Goal: Task Accomplishment & Management: Complete application form

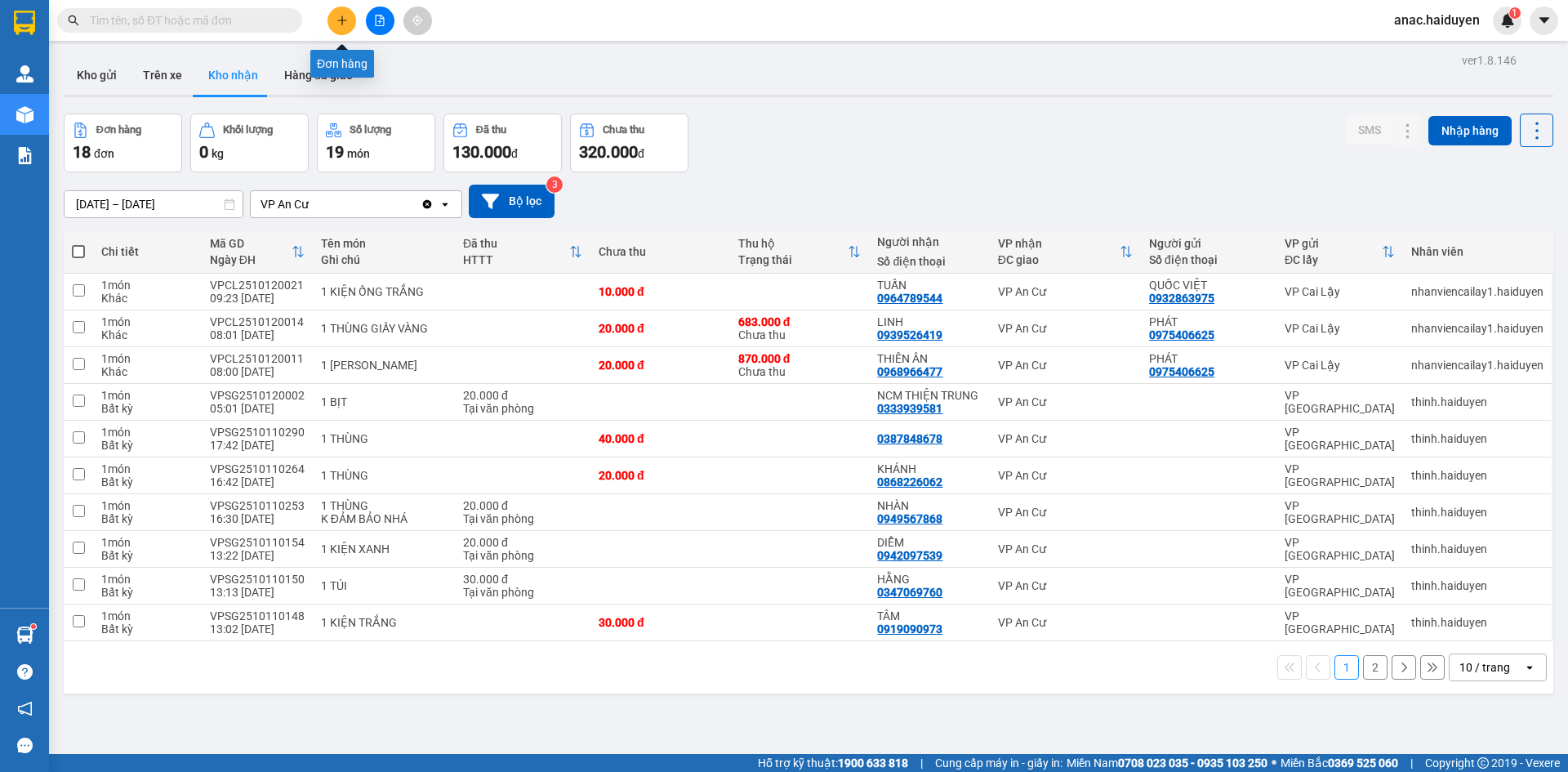
click at [337, 29] on button at bounding box center [341, 20] width 29 height 29
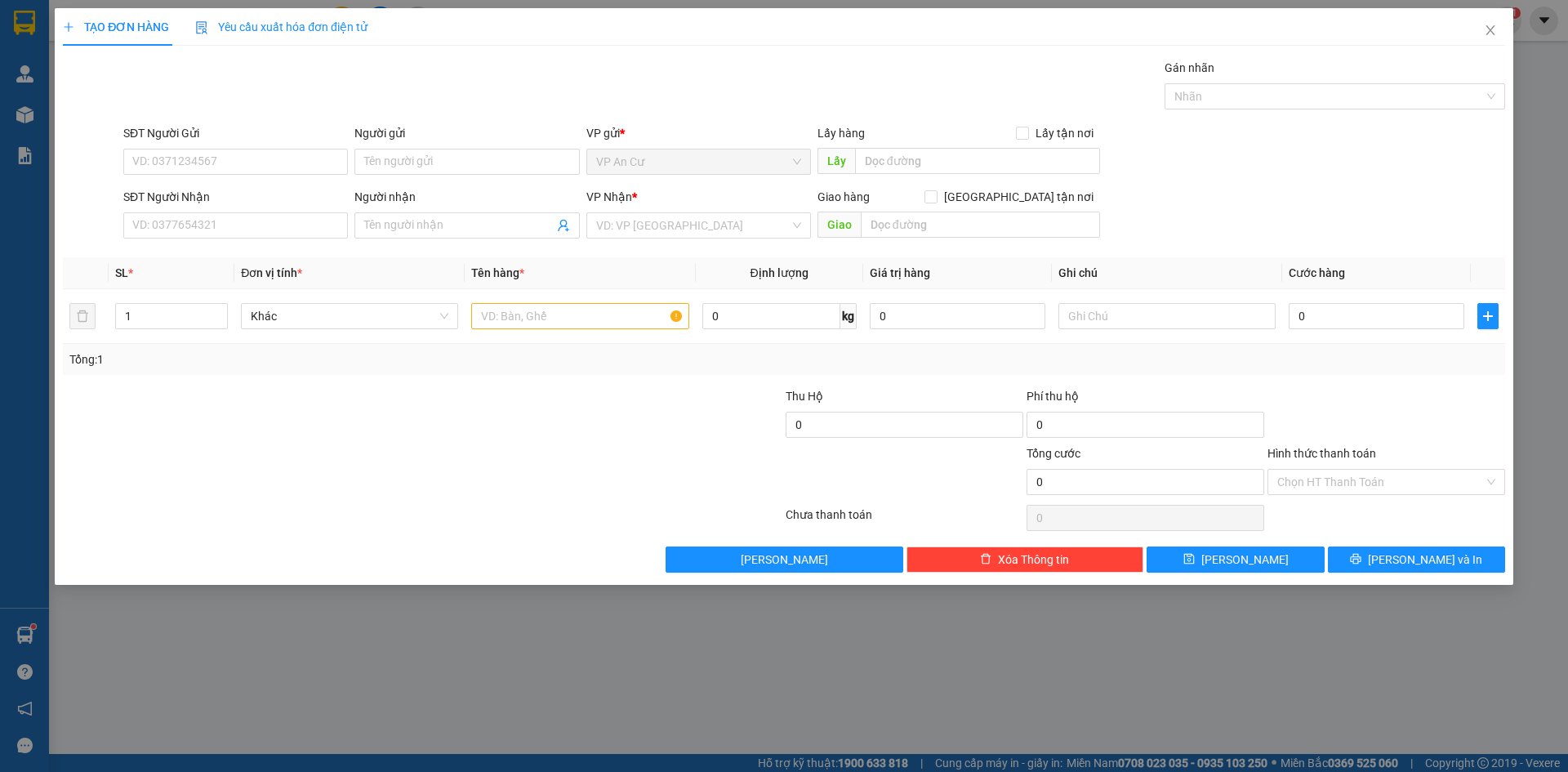
drag, startPoint x: 775, startPoint y: 668, endPoint x: 758, endPoint y: 649, distance: 25.5
click at [774, 668] on div "TẠO ĐƠN HÀNG Yêu cầu xuất hóa đơn điện tử Transit Pickup Surcharge Ids Transit …" at bounding box center [784, 386] width 1568 height 772
click at [244, 157] on input "SĐT Người Gửi" at bounding box center [236, 161] width 225 height 26
paste input "0788 503 449"
type input "0788 503 449"
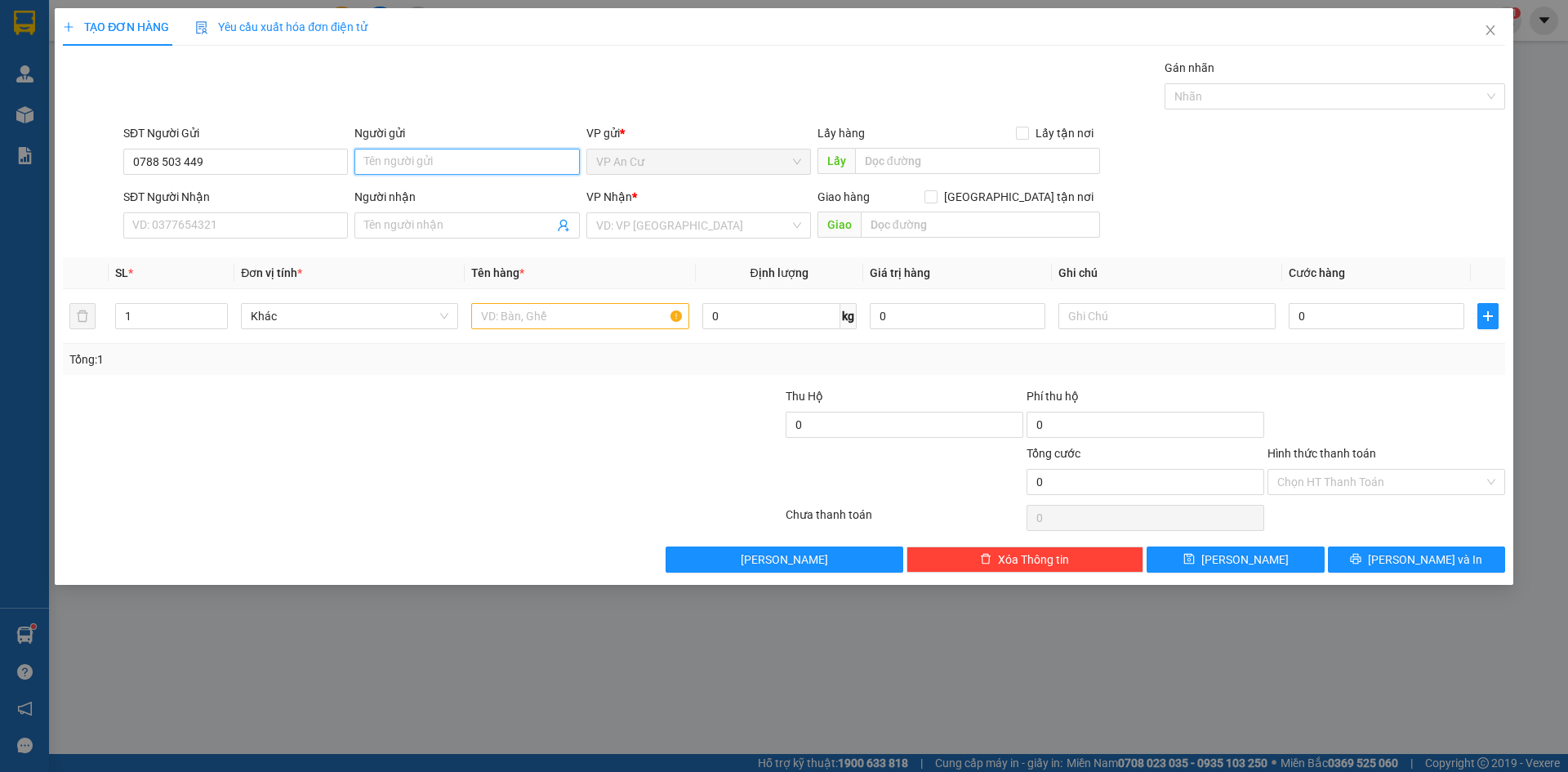
click at [381, 161] on input "Người gửi" at bounding box center [467, 161] width 225 height 26
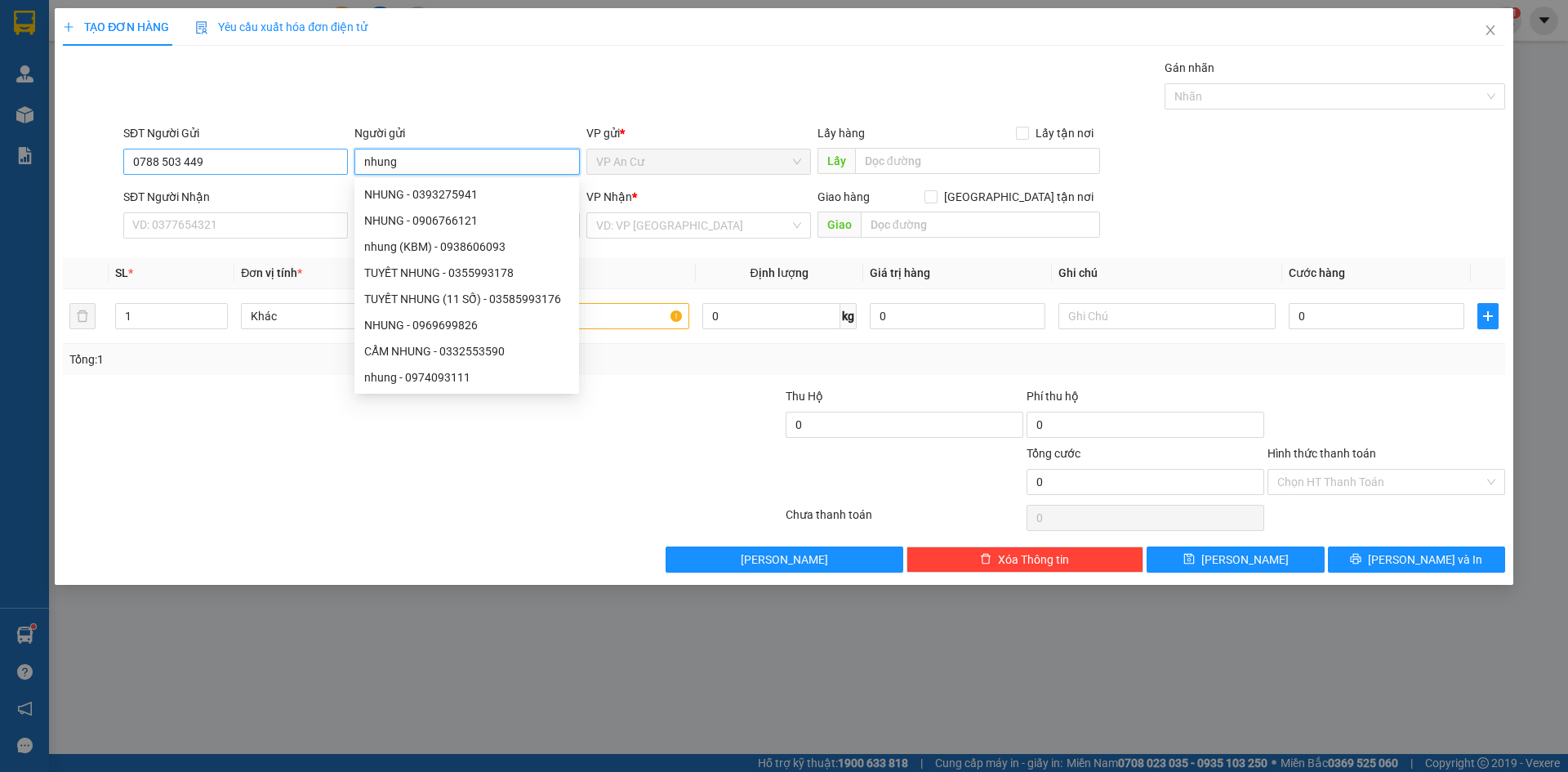
type input "nhung"
drag, startPoint x: 161, startPoint y: 164, endPoint x: 213, endPoint y: 187, distance: 56.9
click at [161, 164] on input "0788 503 449" at bounding box center [236, 161] width 225 height 26
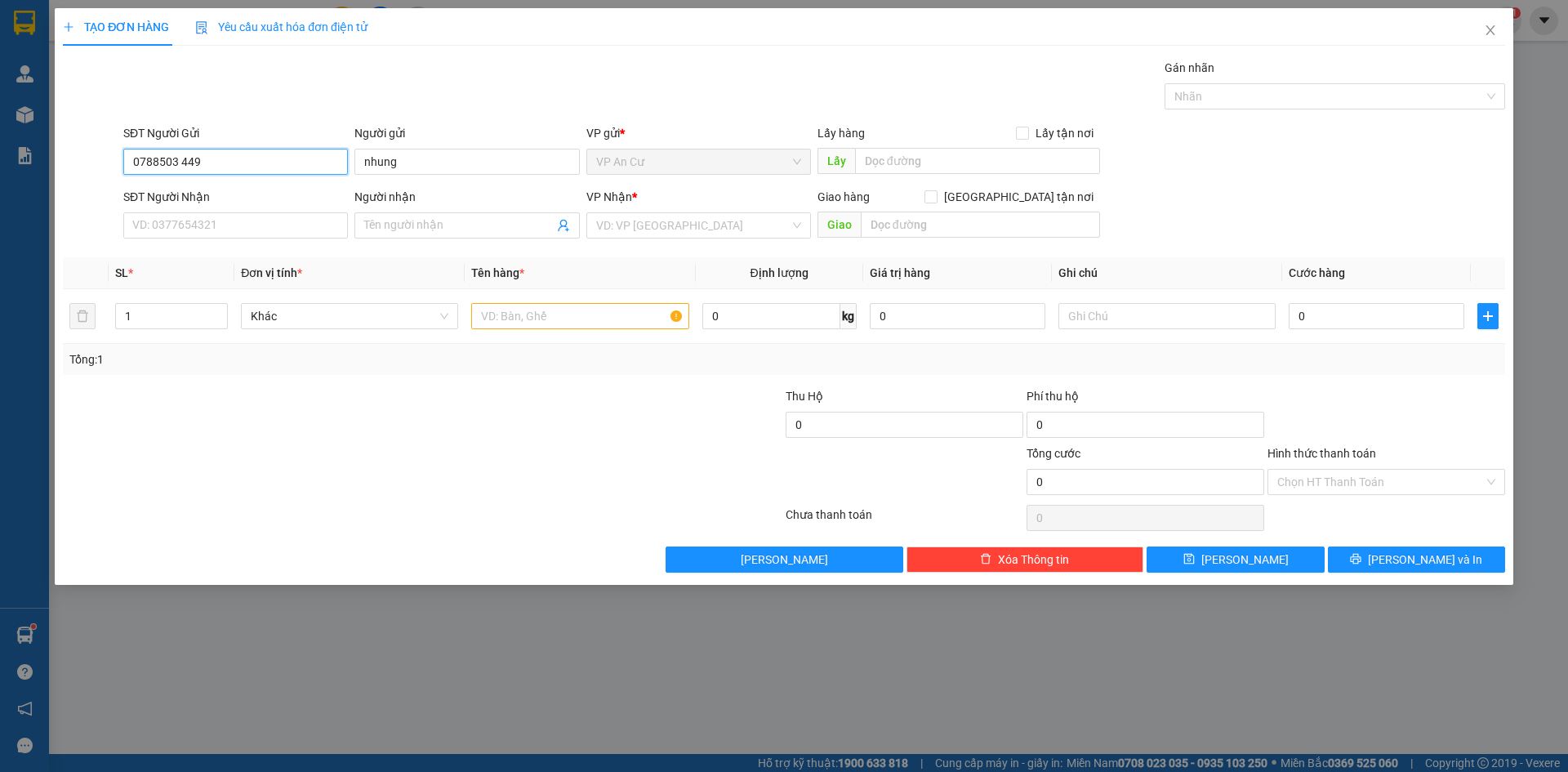
click at [180, 164] on input "0788503 449" at bounding box center [236, 161] width 225 height 26
type input "0788503449"
click at [256, 195] on div "0788503449 - NHUNG GẠO ĐỨC THỊNH" at bounding box center [235, 194] width 205 height 18
type input "NHUNG GẠO ĐỨC THỊNH"
type input "0909821654"
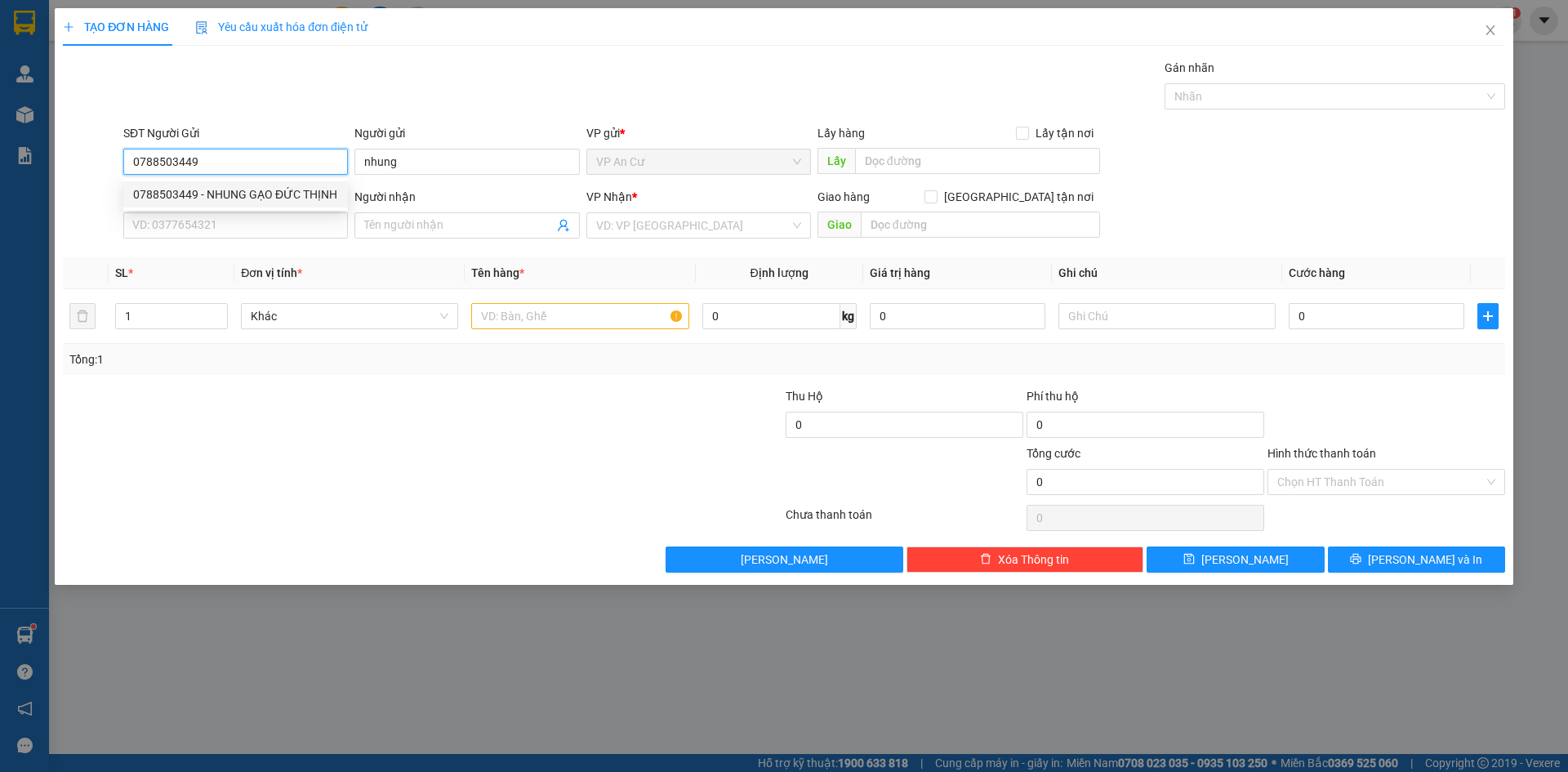
type input "TÂN"
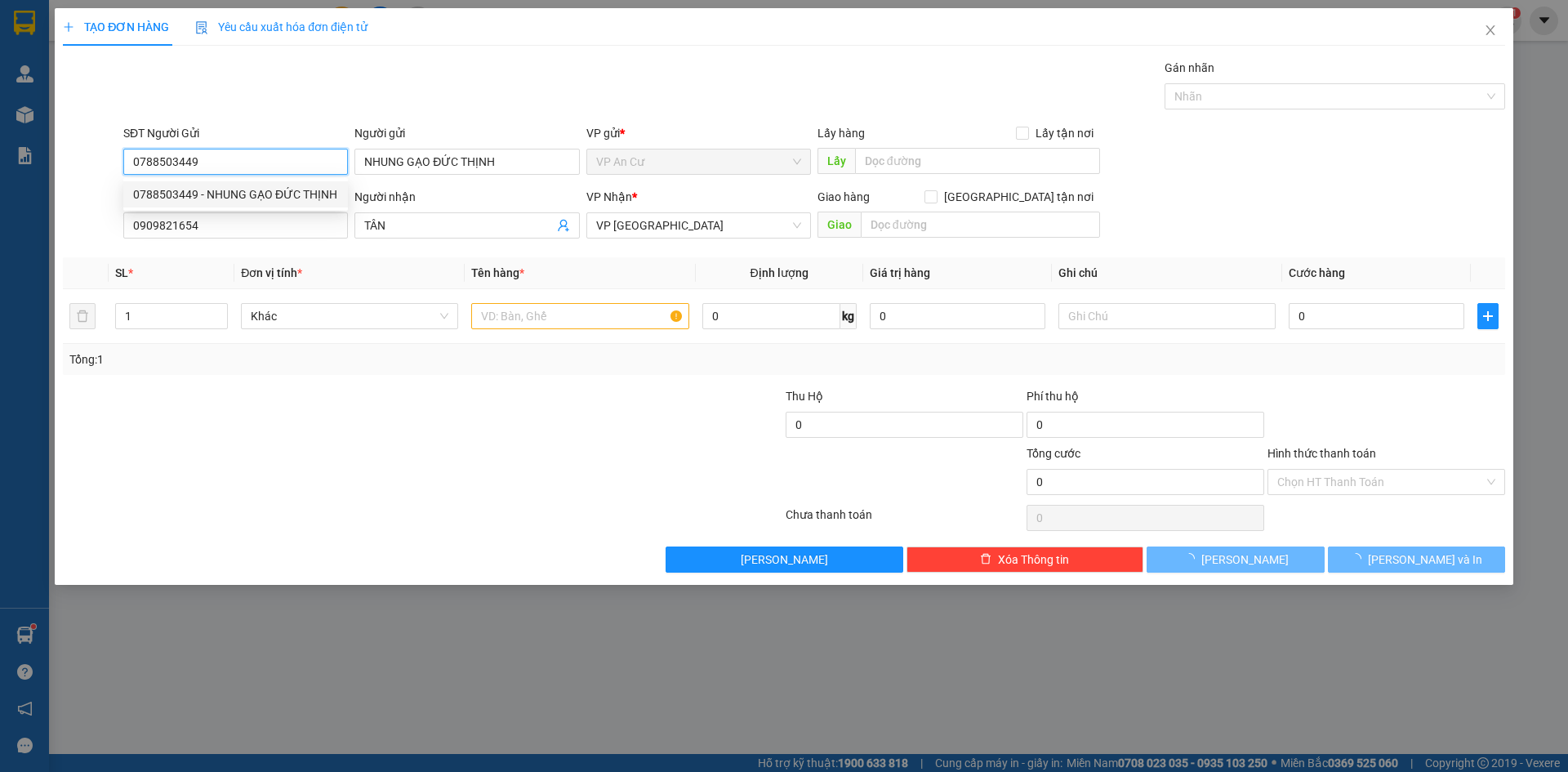
type input "20.000"
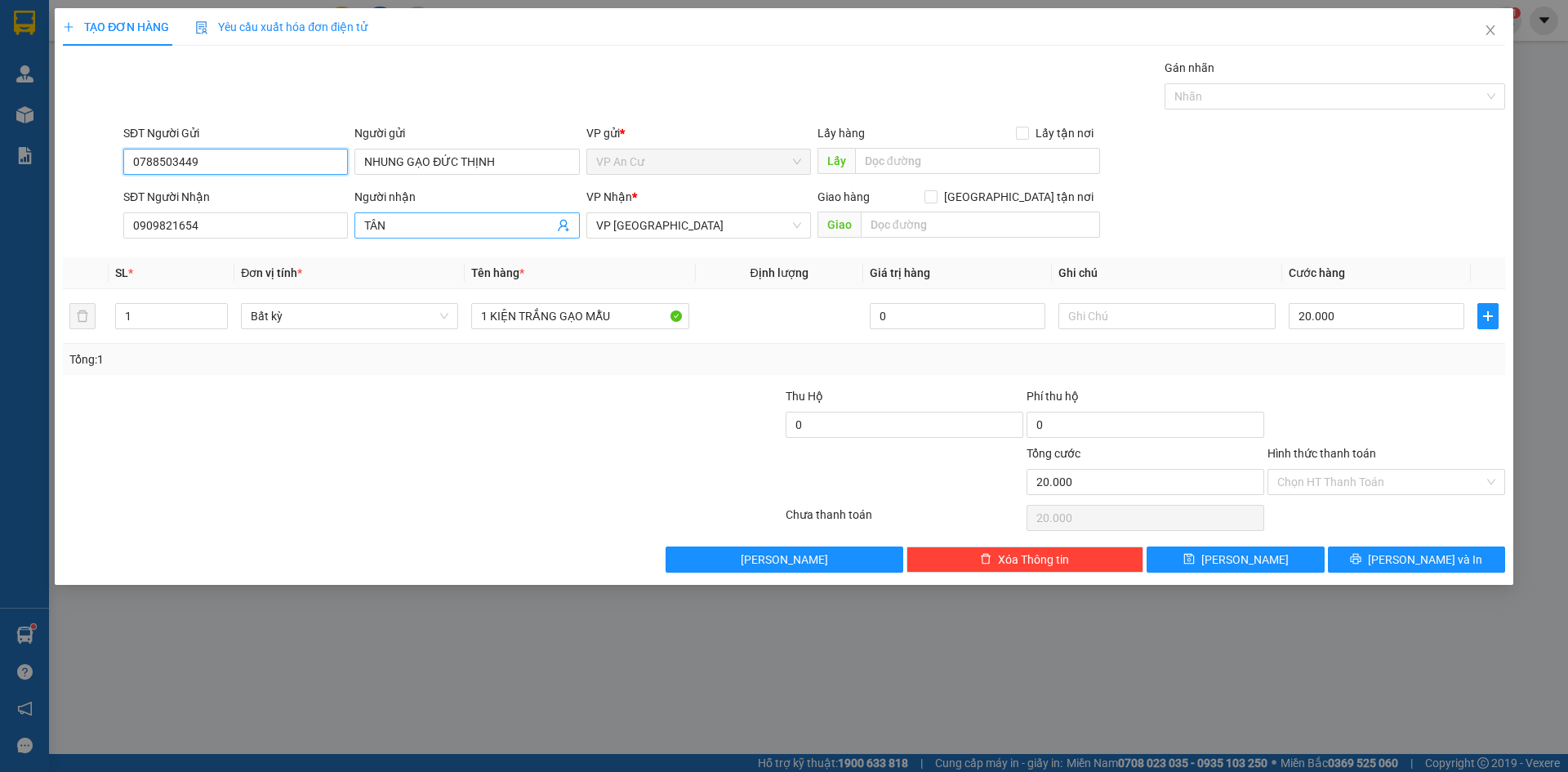
type input "0788503449"
click at [560, 225] on icon "user-add" at bounding box center [562, 225] width 10 height 12
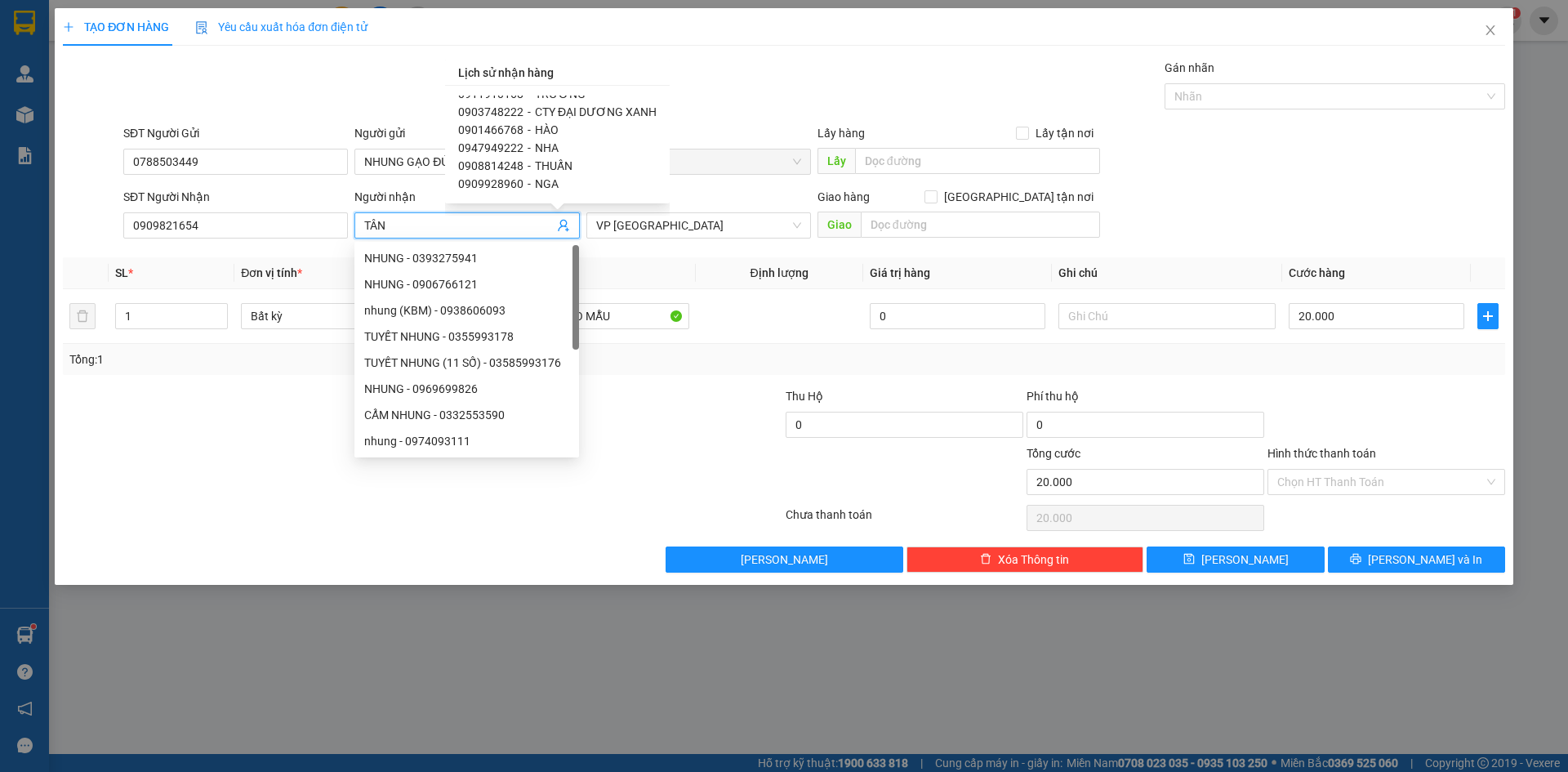
scroll to position [163, 0]
click at [632, 461] on div at bounding box center [663, 473] width 241 height 58
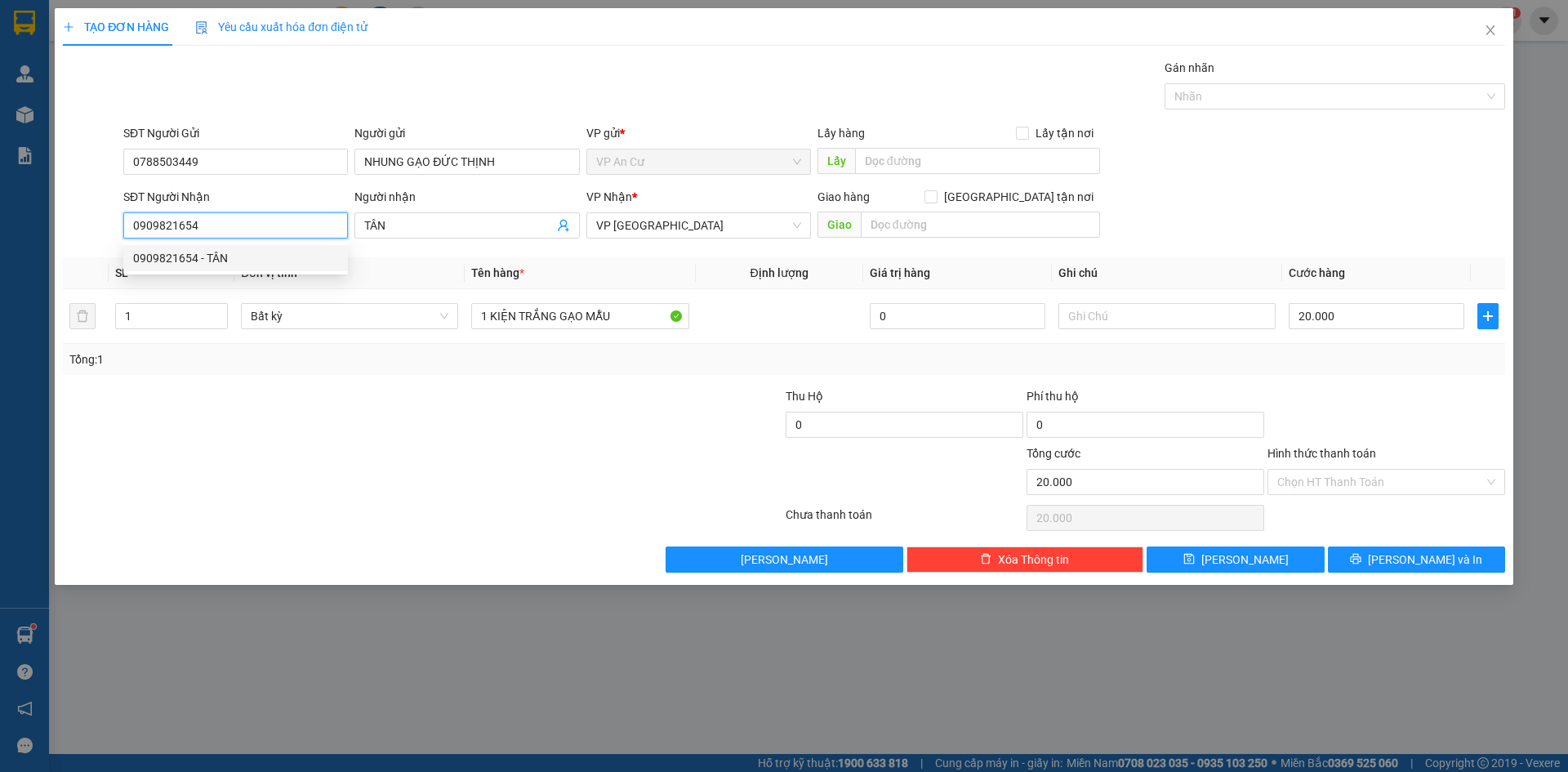
drag, startPoint x: 210, startPoint y: 217, endPoint x: 31, endPoint y: 228, distance: 179.3
click at [39, 234] on div "TẠO ĐƠN HÀNG Yêu cầu xuất hóa đơn điện tử Transit Pickup Surcharge Ids Transit …" at bounding box center [784, 386] width 1568 height 772
click at [251, 227] on input "SĐT Người Nhận" at bounding box center [236, 225] width 225 height 26
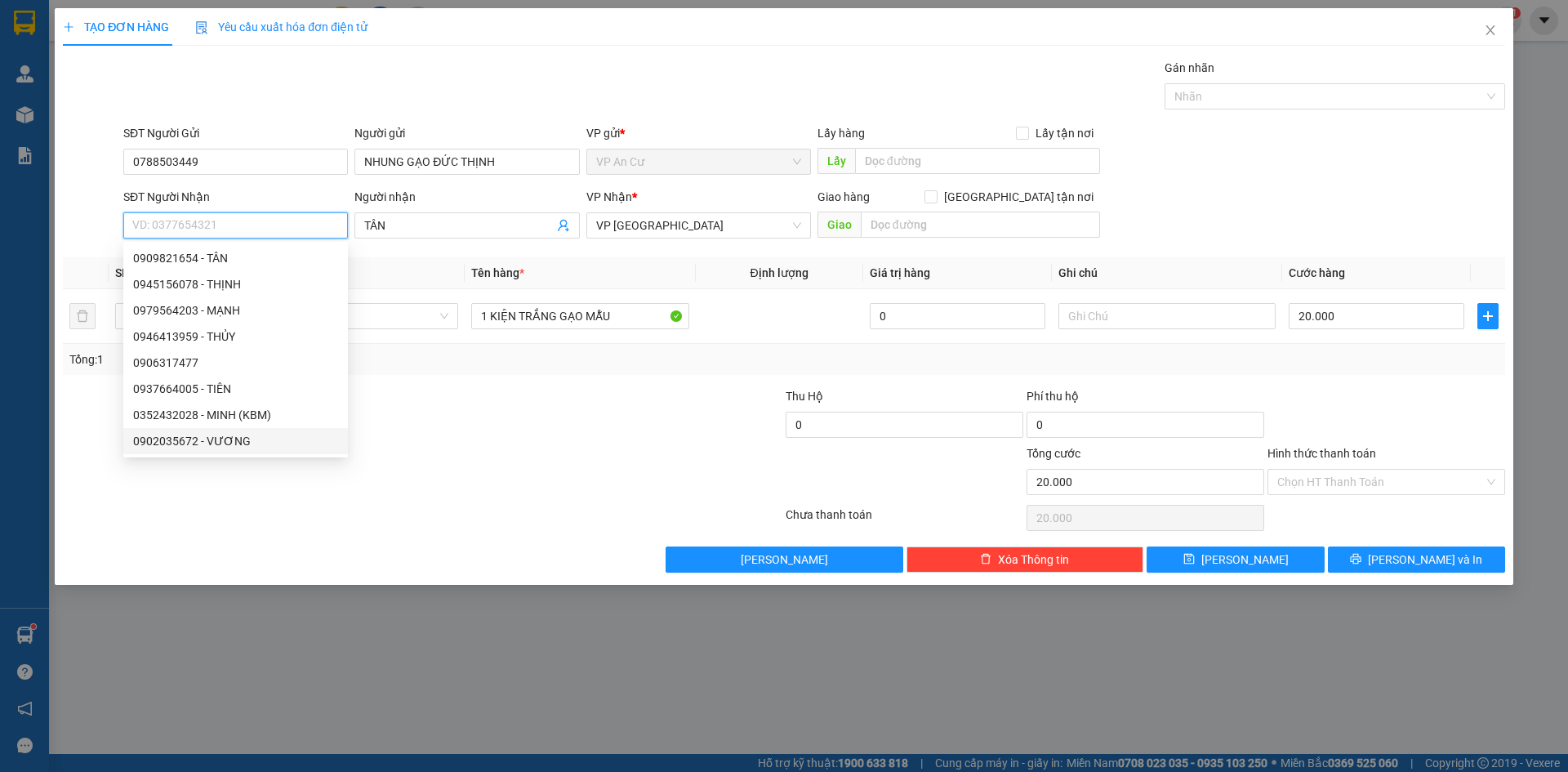
paste input "0903.514.318"
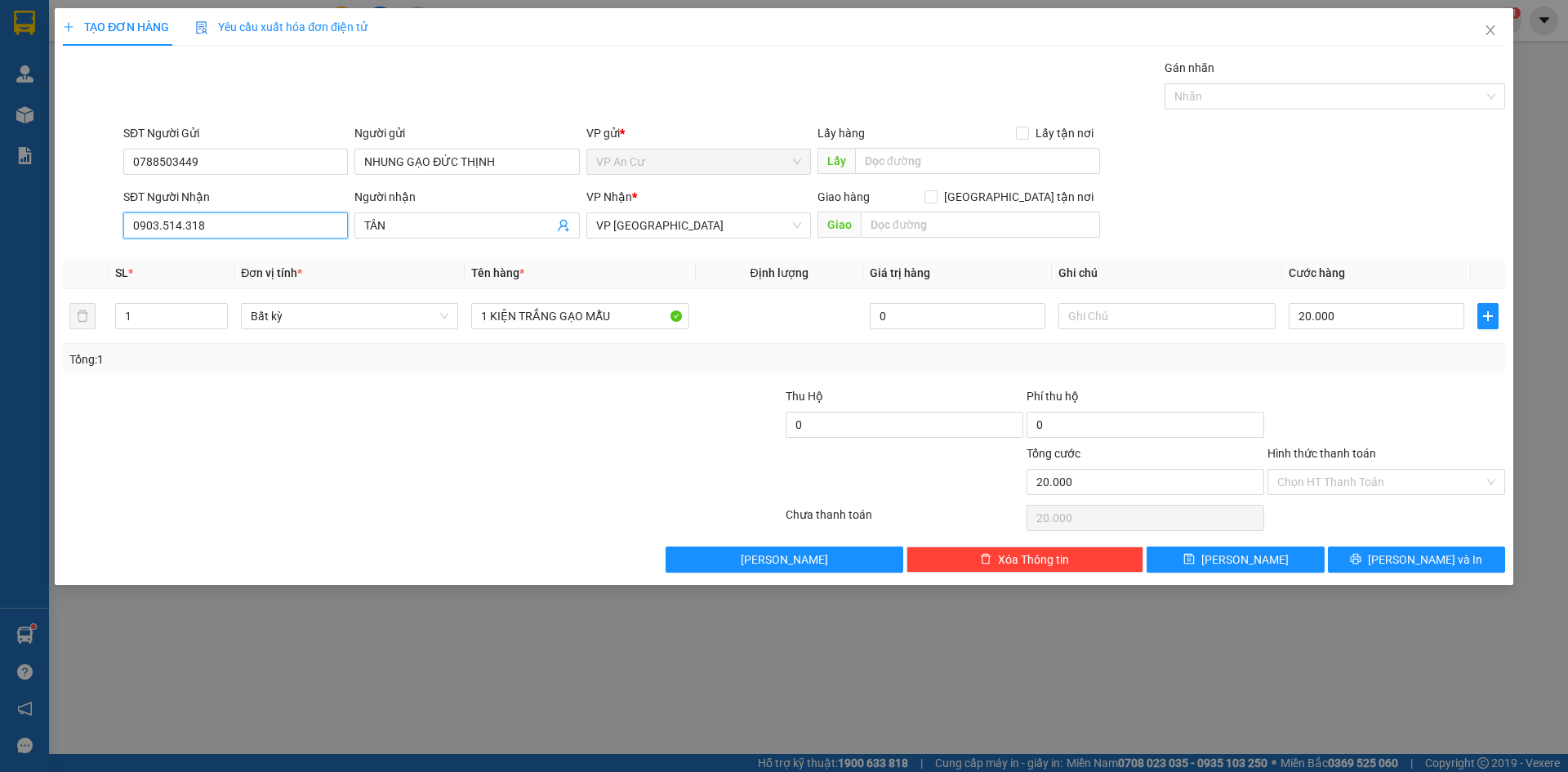
click at [186, 225] on input "0903.514.318" at bounding box center [236, 225] width 225 height 26
click at [161, 225] on input "0903.514318" at bounding box center [236, 225] width 225 height 26
type input "0903514318"
click at [440, 221] on input "TÂN" at bounding box center [458, 225] width 188 height 18
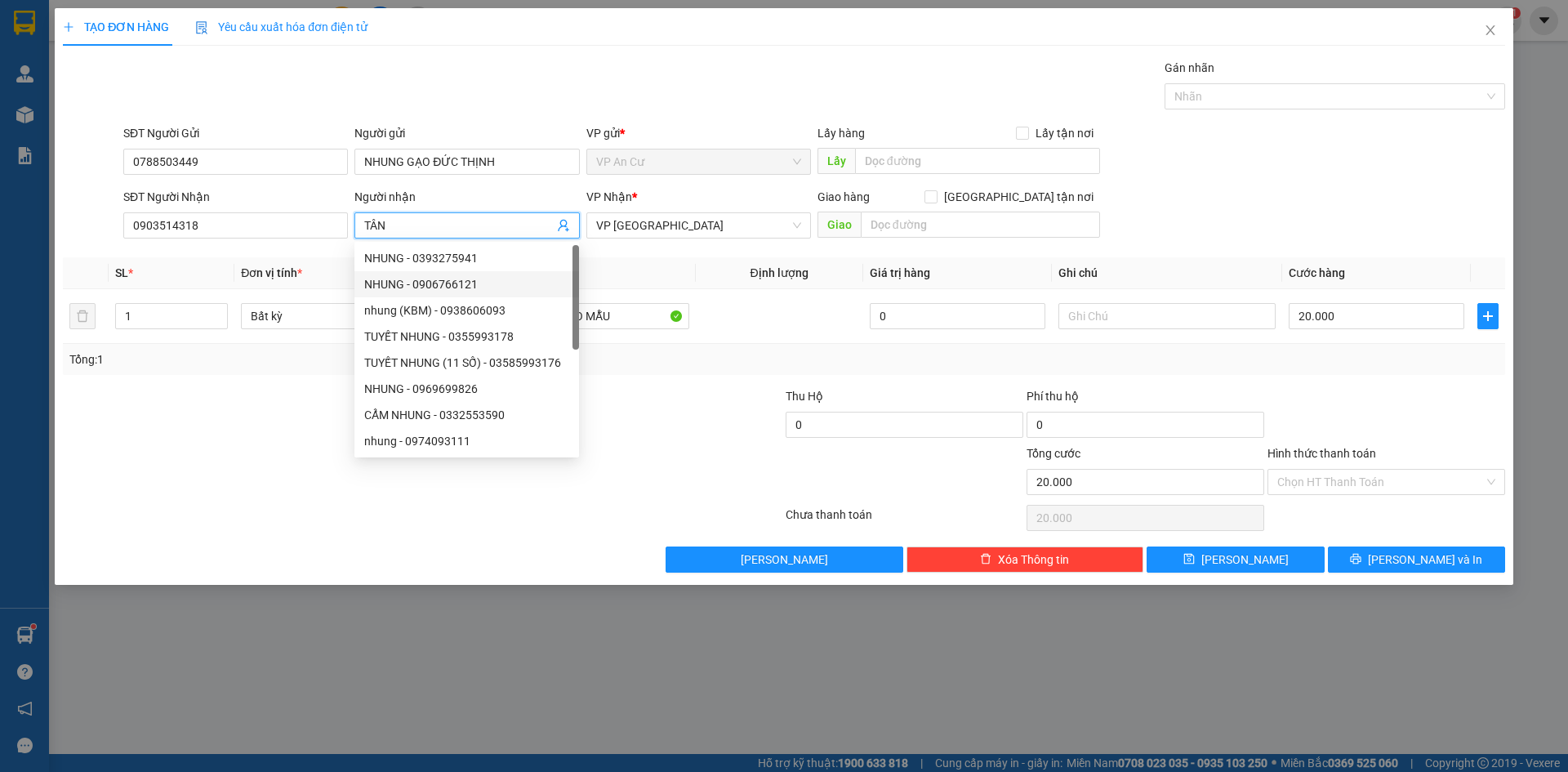
drag, startPoint x: 382, startPoint y: 230, endPoint x: 356, endPoint y: 233, distance: 26.2
click at [356, 233] on span "TÂN" at bounding box center [467, 225] width 225 height 26
type input "n"
type input "NAM"
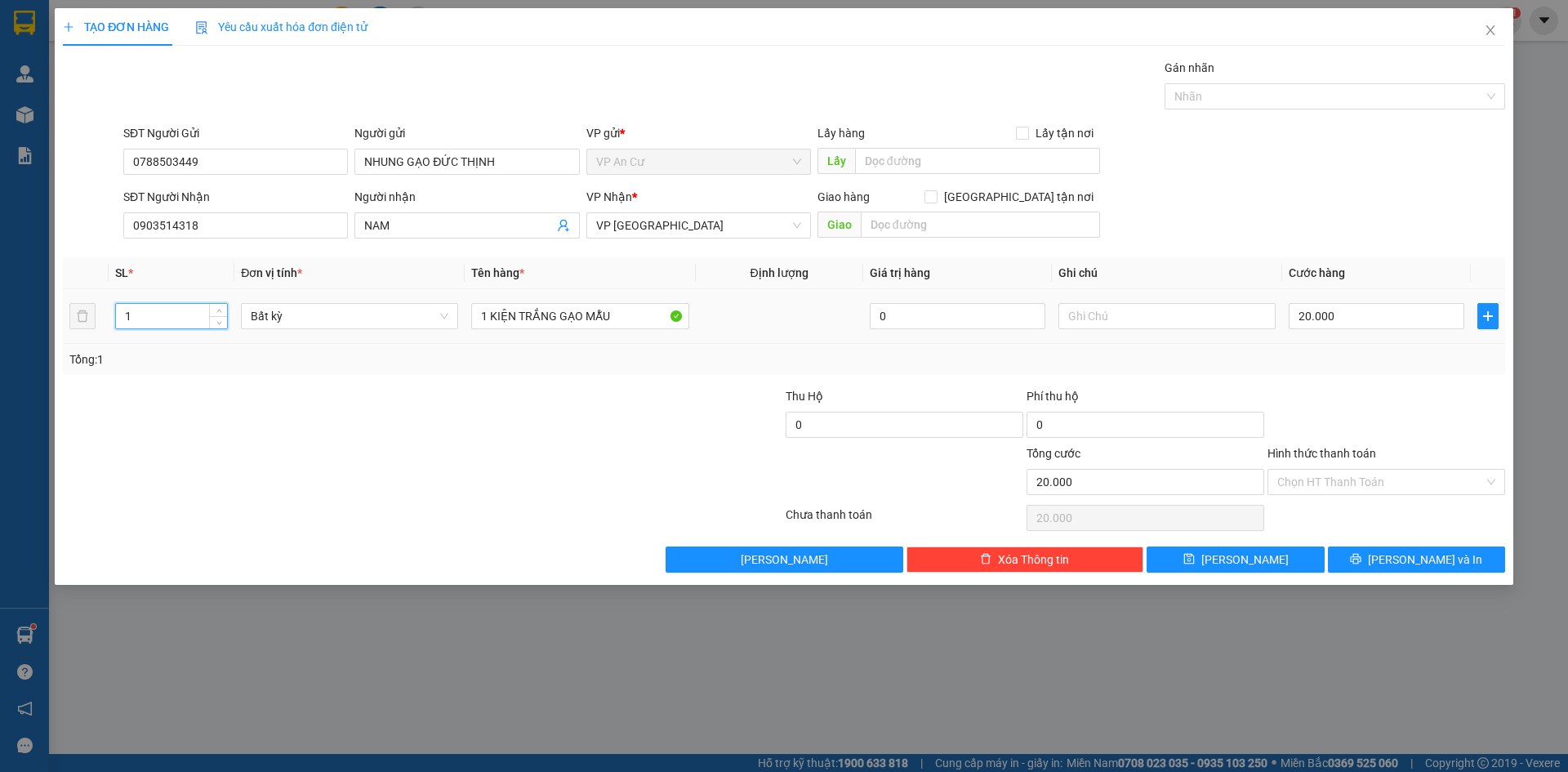
drag, startPoint x: 133, startPoint y: 312, endPoint x: 123, endPoint y: 312, distance: 10.0
click at [123, 312] on input "1" at bounding box center [172, 315] width 111 height 24
type input "4"
type input "0"
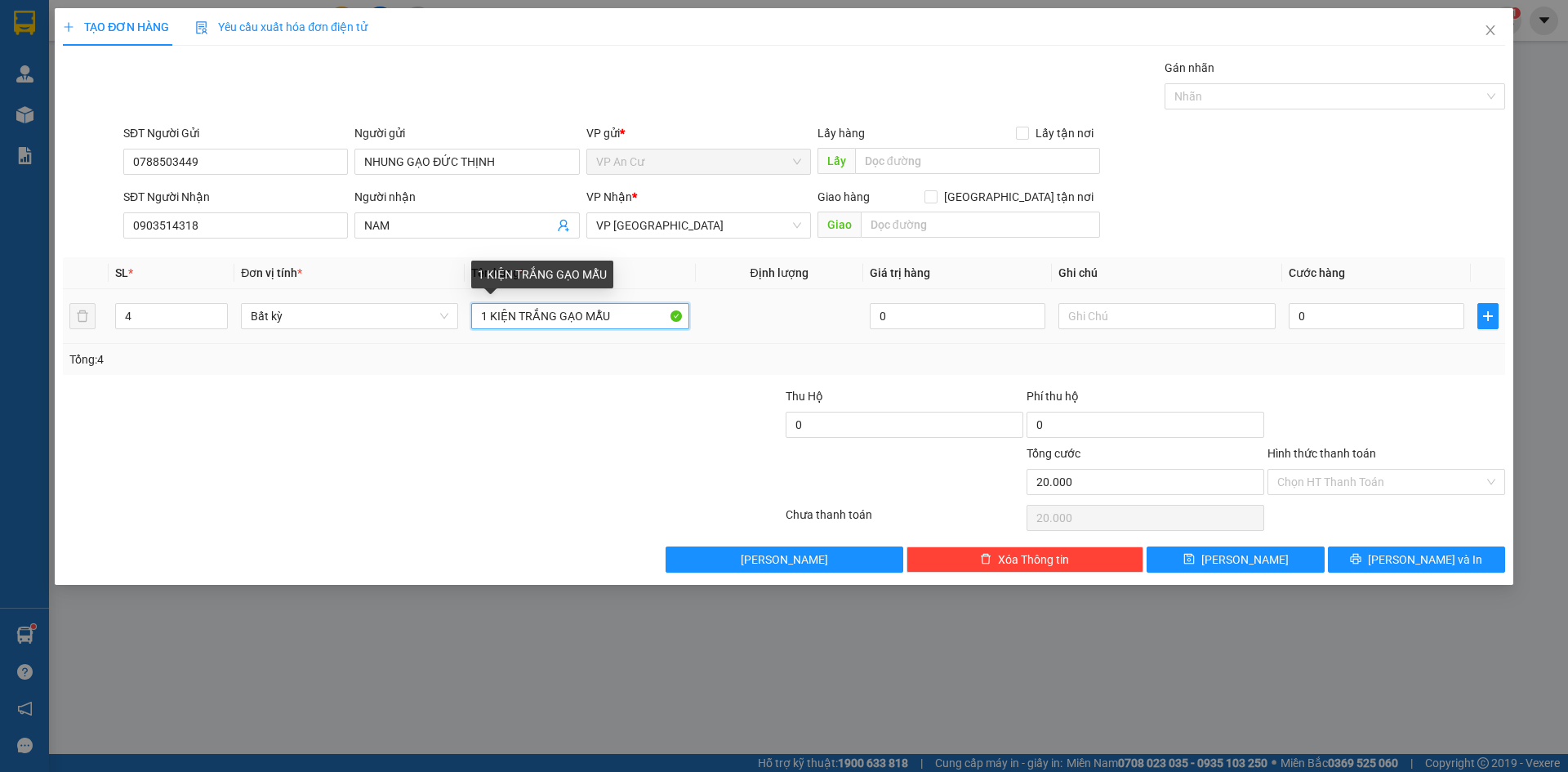
type input "0"
drag, startPoint x: 614, startPoint y: 310, endPoint x: 454, endPoint y: 311, distance: 160.0
click at [454, 311] on tr "4 Bất kỳ 1 KIỆN TRẮNG GẠO MẪU 0 0" at bounding box center [784, 316] width 1443 height 55
type input "4 BAO GẠO 50KG"
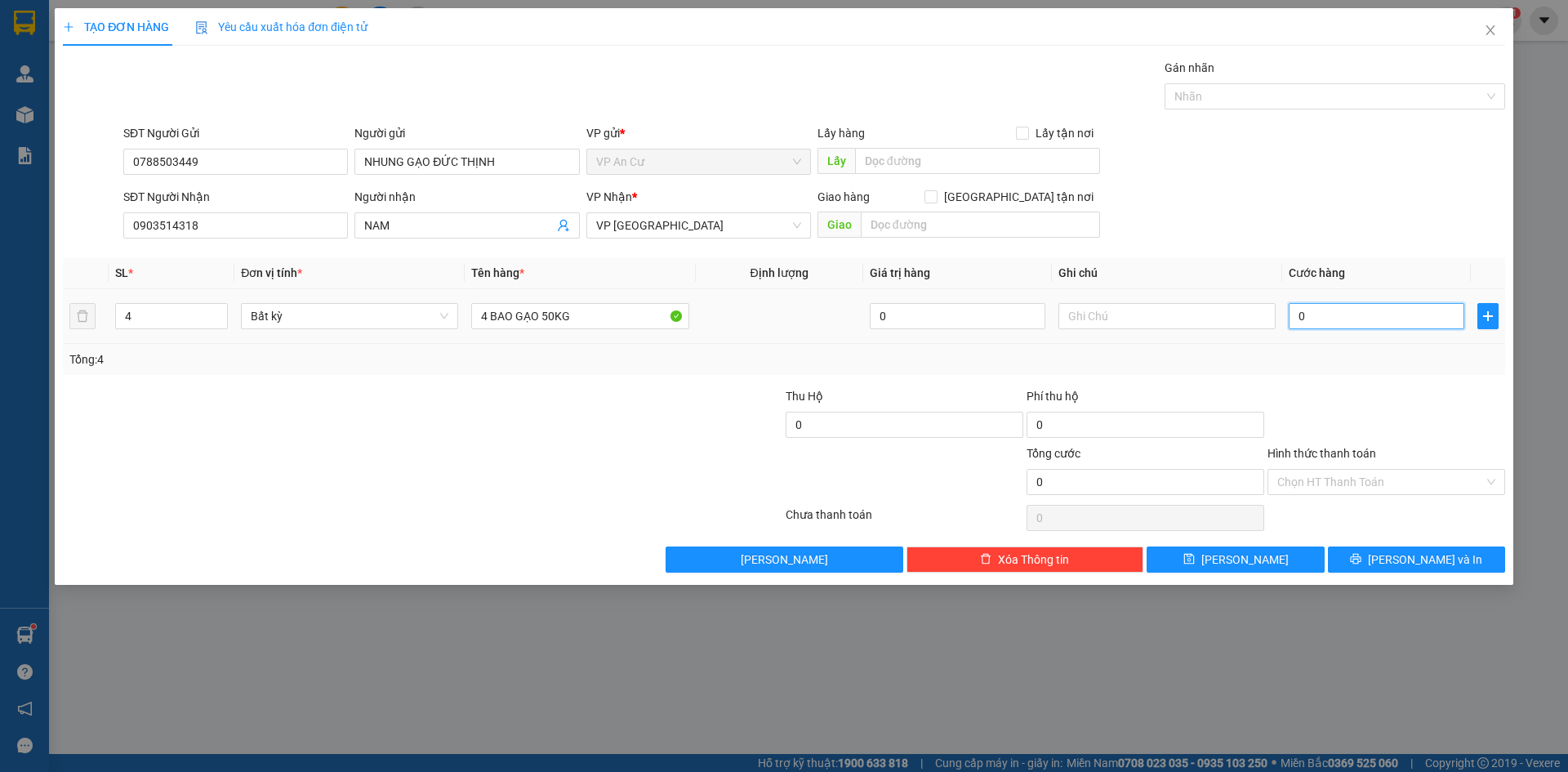
click at [1330, 314] on input "0" at bounding box center [1376, 316] width 175 height 26
type input "2"
type input "20"
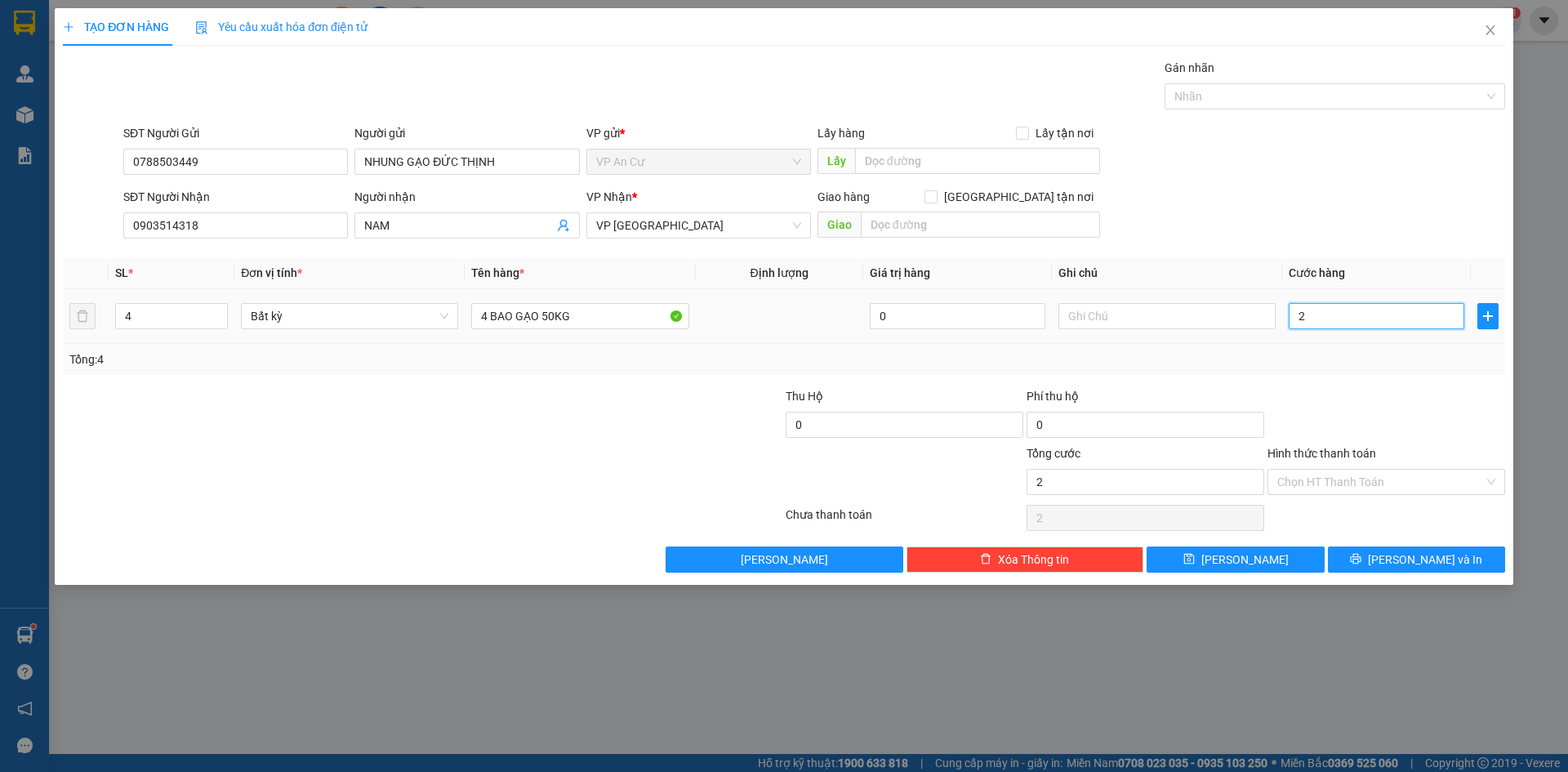
type input "20"
type input "200"
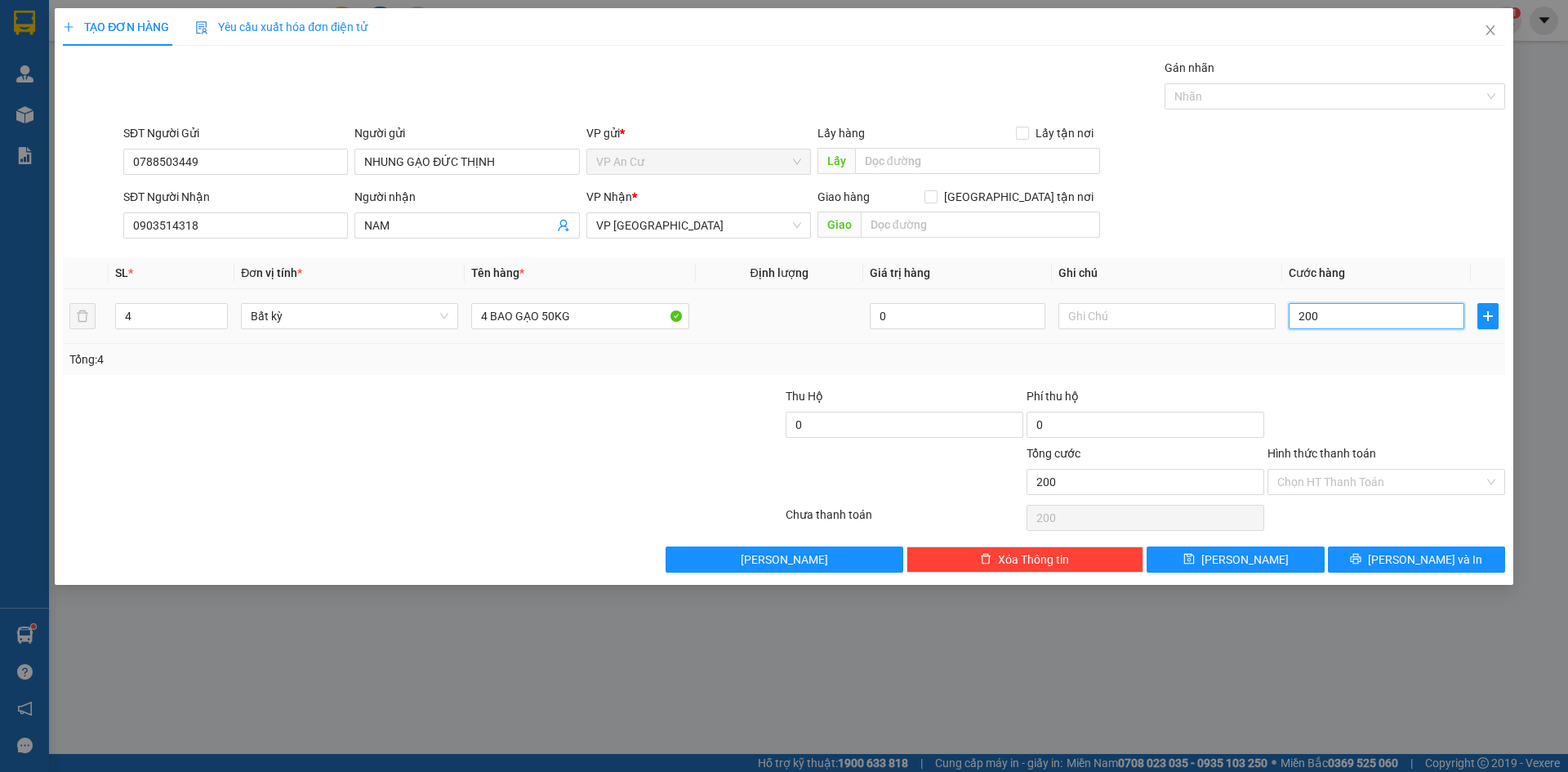
type input "2.000"
type input "20.000"
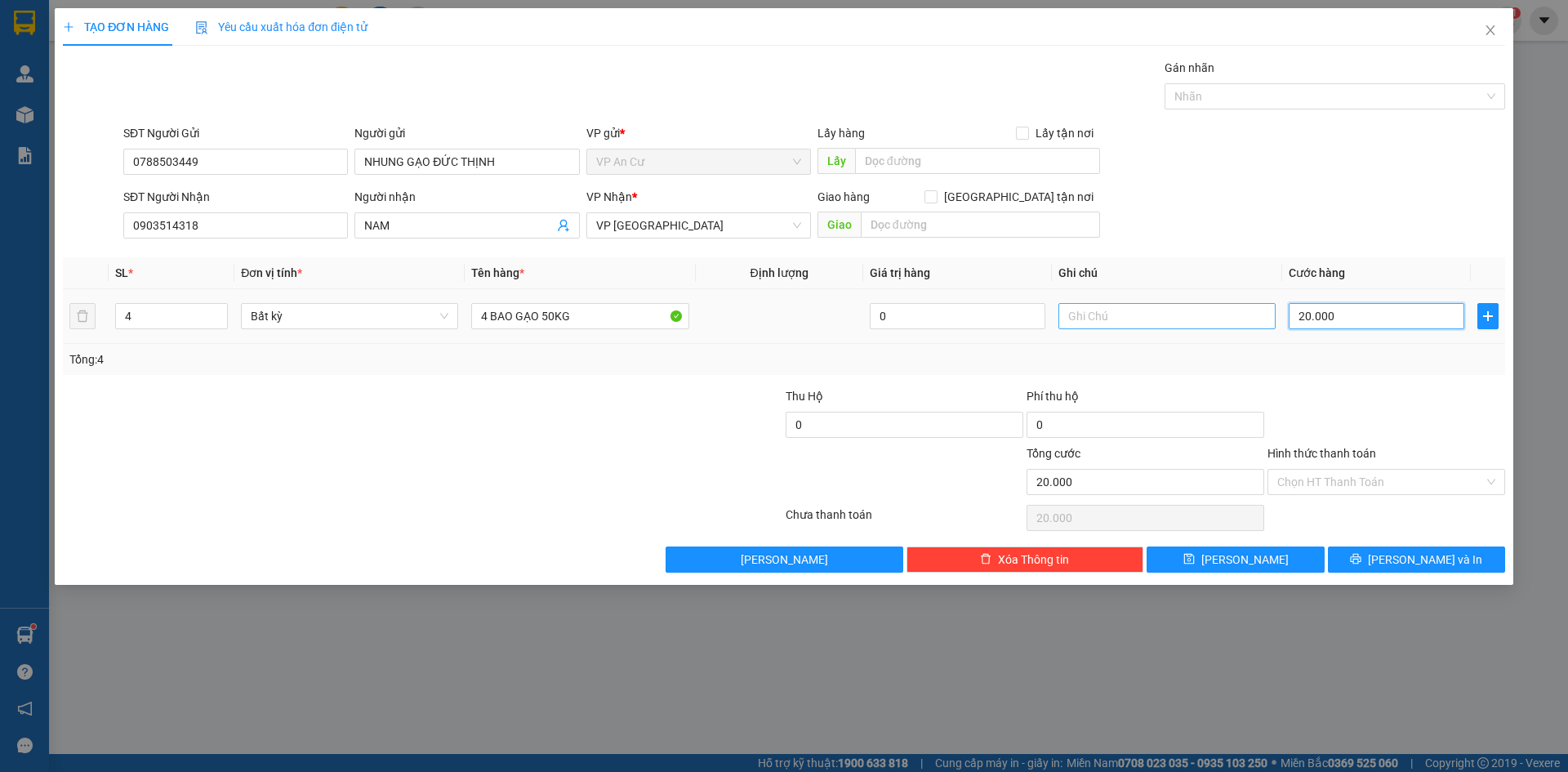
drag, startPoint x: 1344, startPoint y: 315, endPoint x: 1247, endPoint y: 322, distance: 97.3
click at [1247, 322] on tr "4 Bất kỳ 4 BAO GẠO 50KG 0 20.000" at bounding box center [784, 316] width 1443 height 55
type input "20.000"
drag, startPoint x: 1241, startPoint y: 309, endPoint x: 585, endPoint y: 315, distance: 656.0
click at [585, 315] on input "4 BAO GẠO 50KG" at bounding box center [580, 316] width 217 height 26
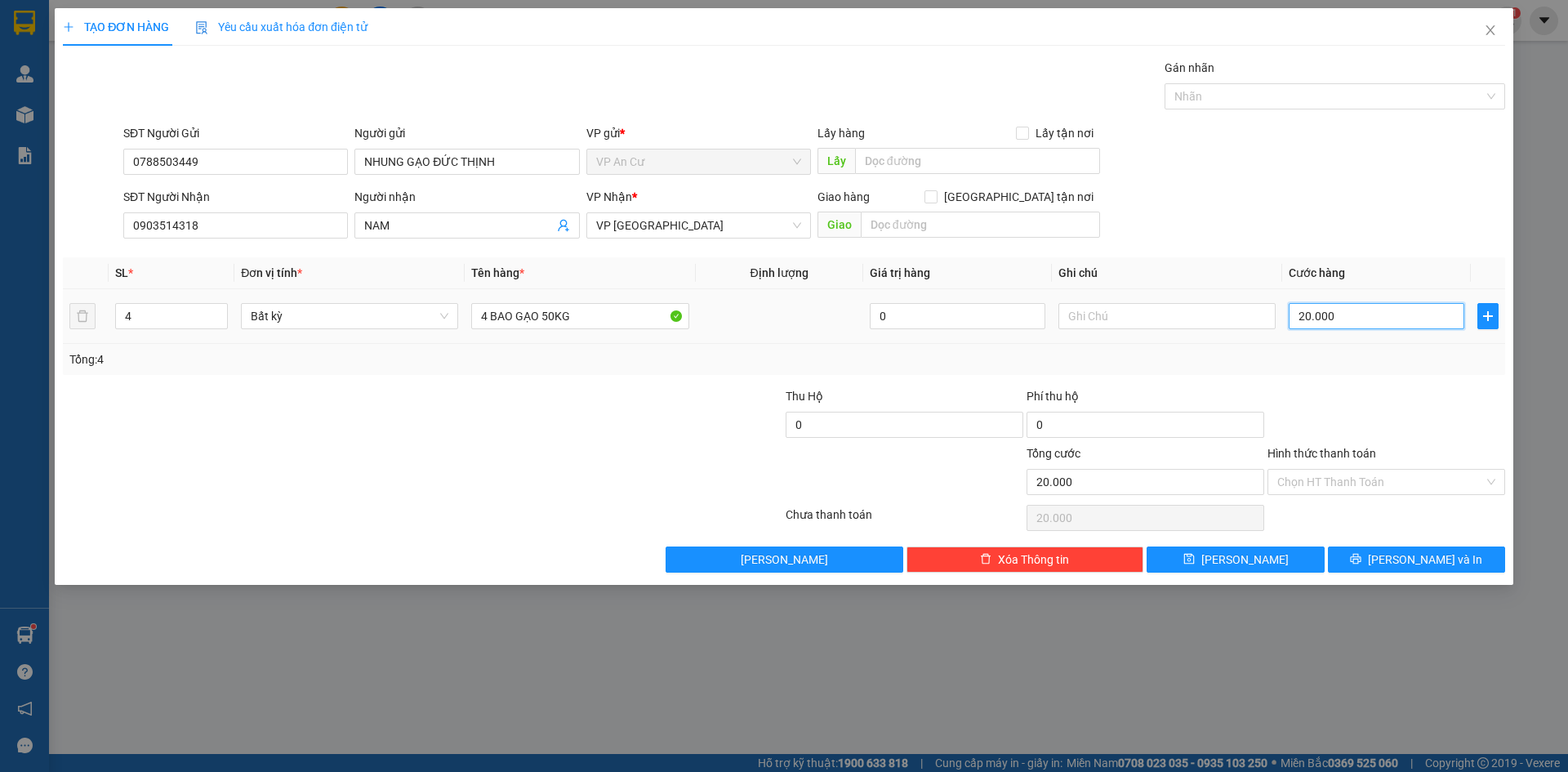
click at [1324, 315] on input "20.000" at bounding box center [1376, 316] width 175 height 26
type input "4"
type input "40"
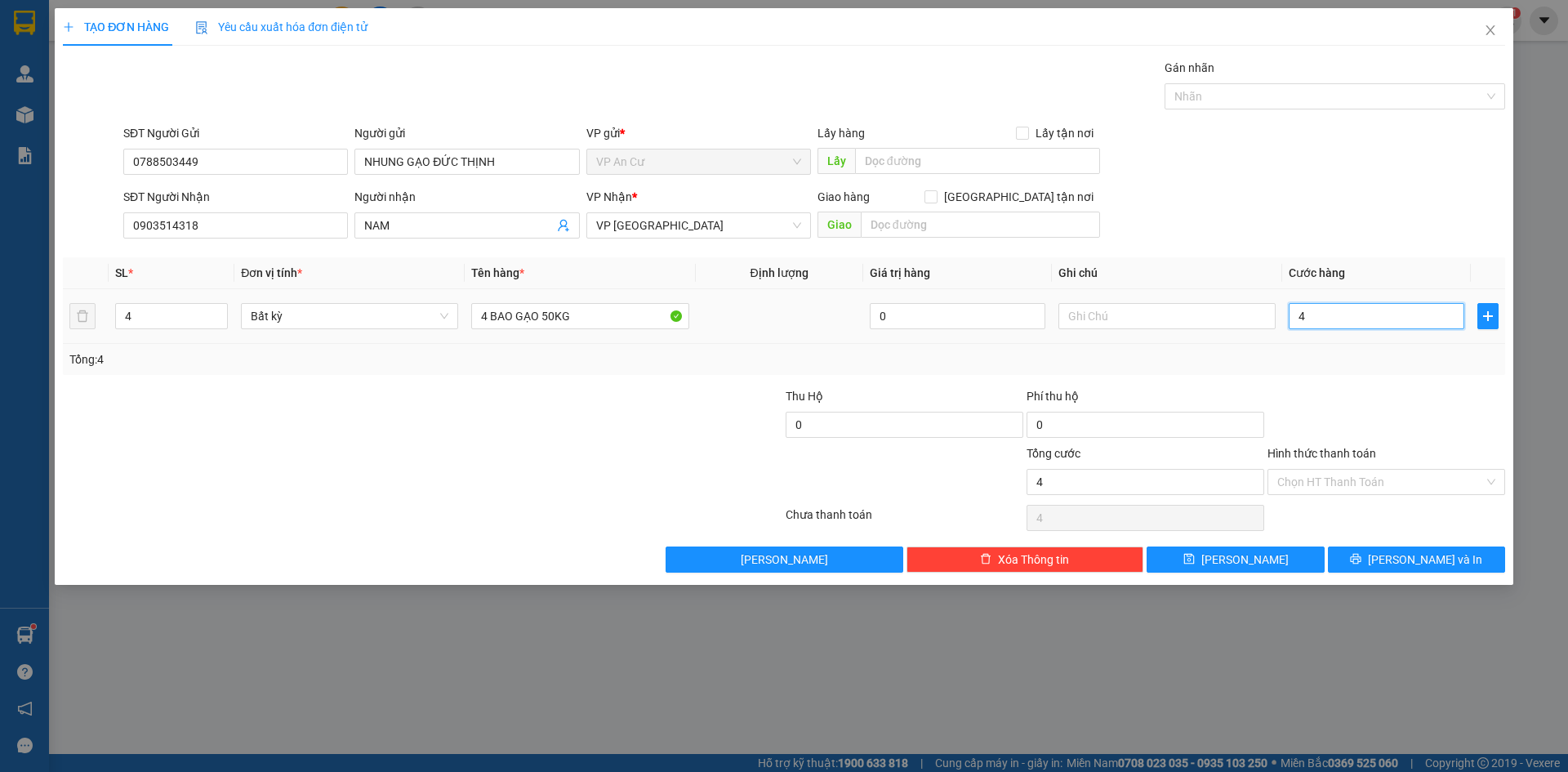
type input "40"
type input "400"
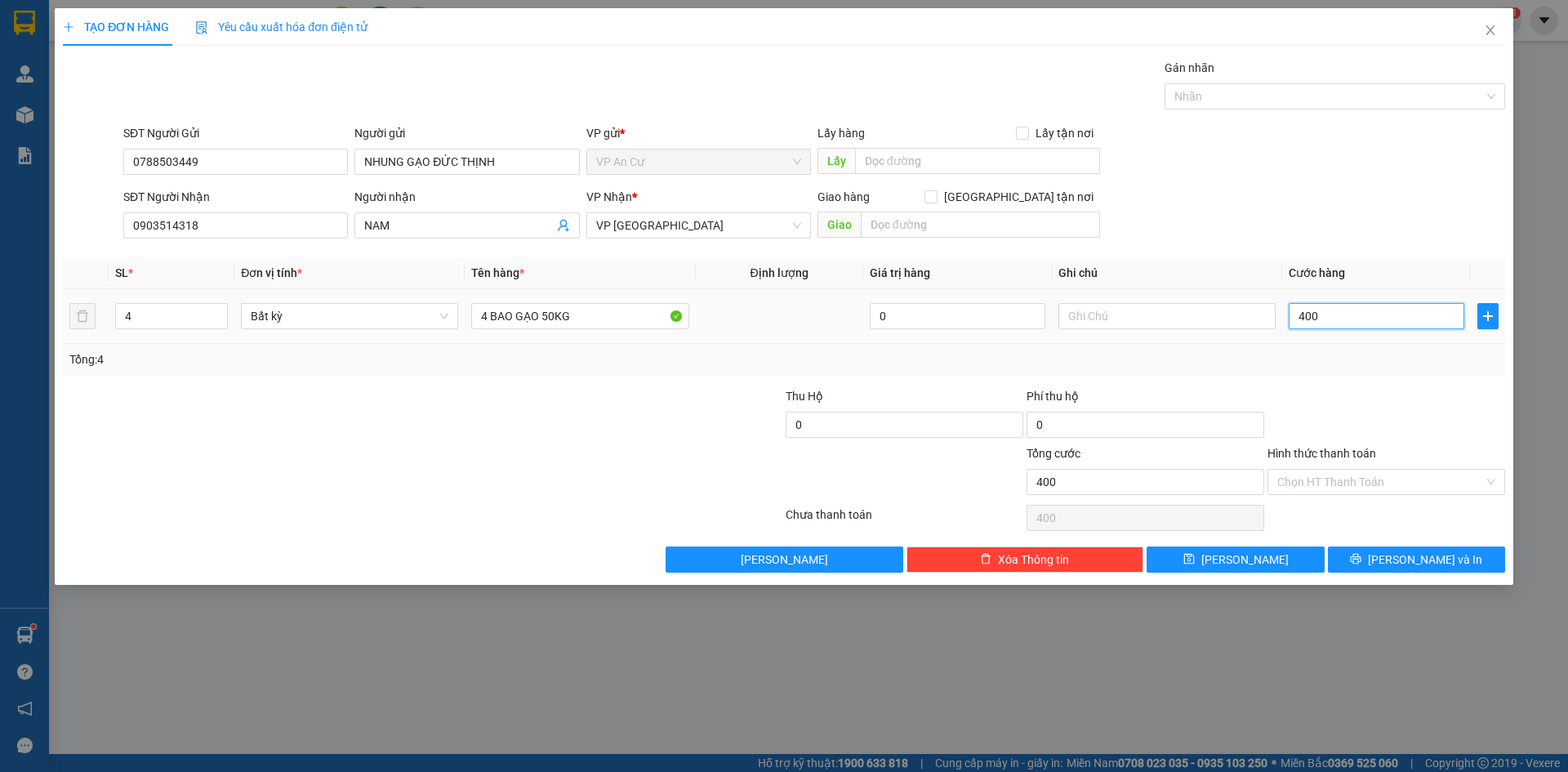
type input "4.000"
type input "40.000"
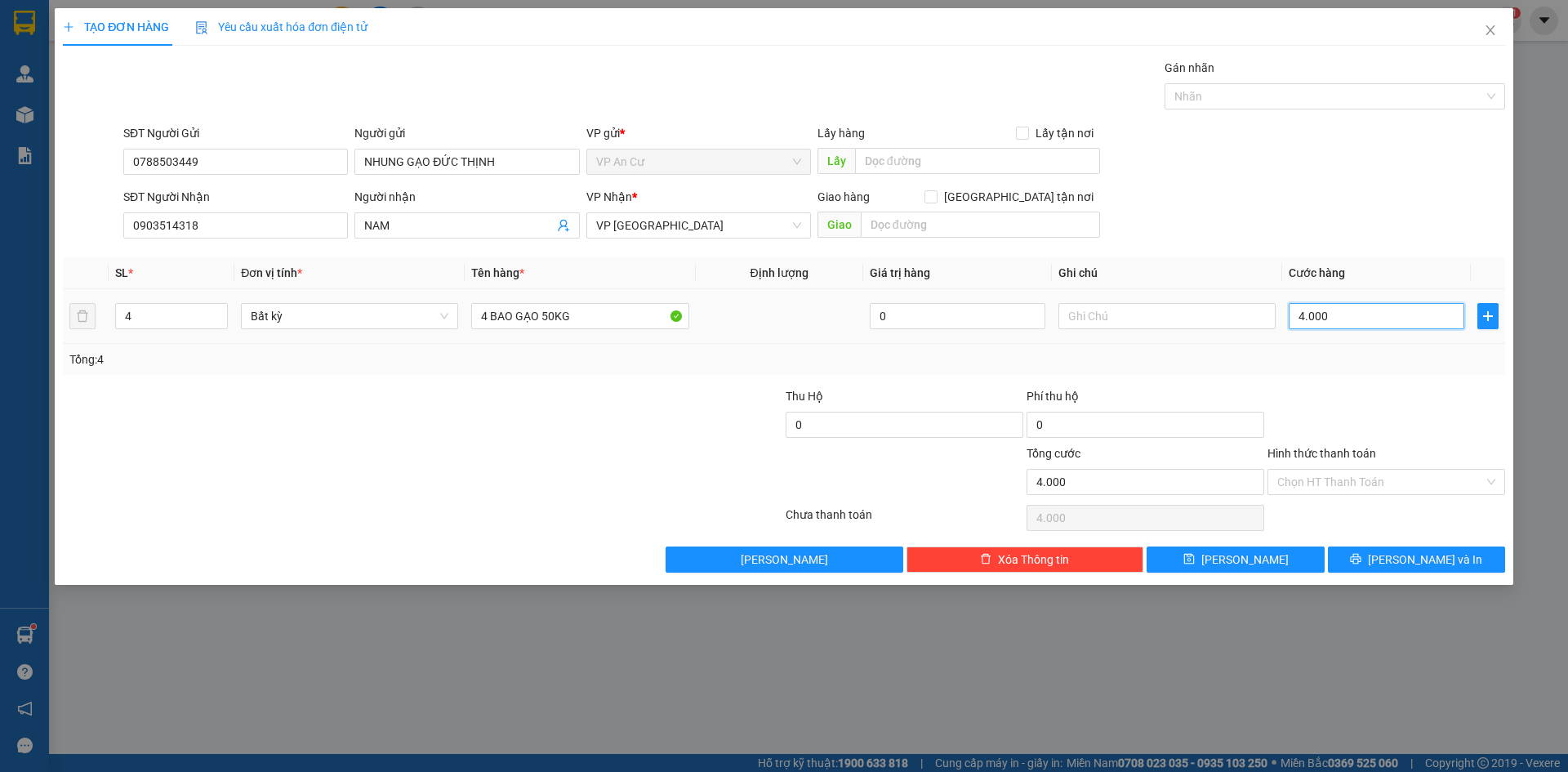
type input "40.000"
type input "400.000"
click at [1402, 563] on span "[PERSON_NAME] và In" at bounding box center [1424, 559] width 114 height 18
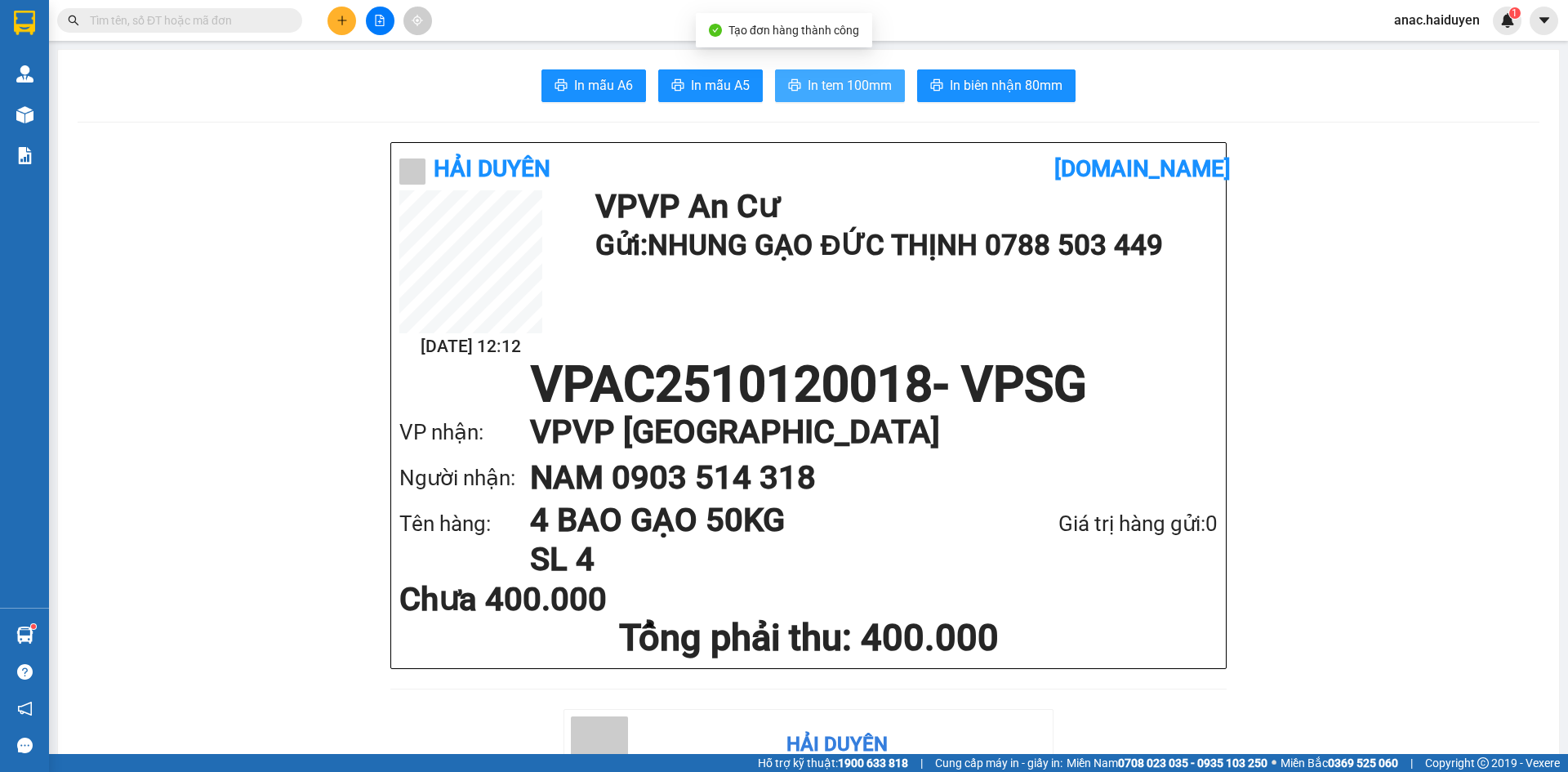
click at [860, 83] on span "In tem 100mm" at bounding box center [850, 85] width 84 height 20
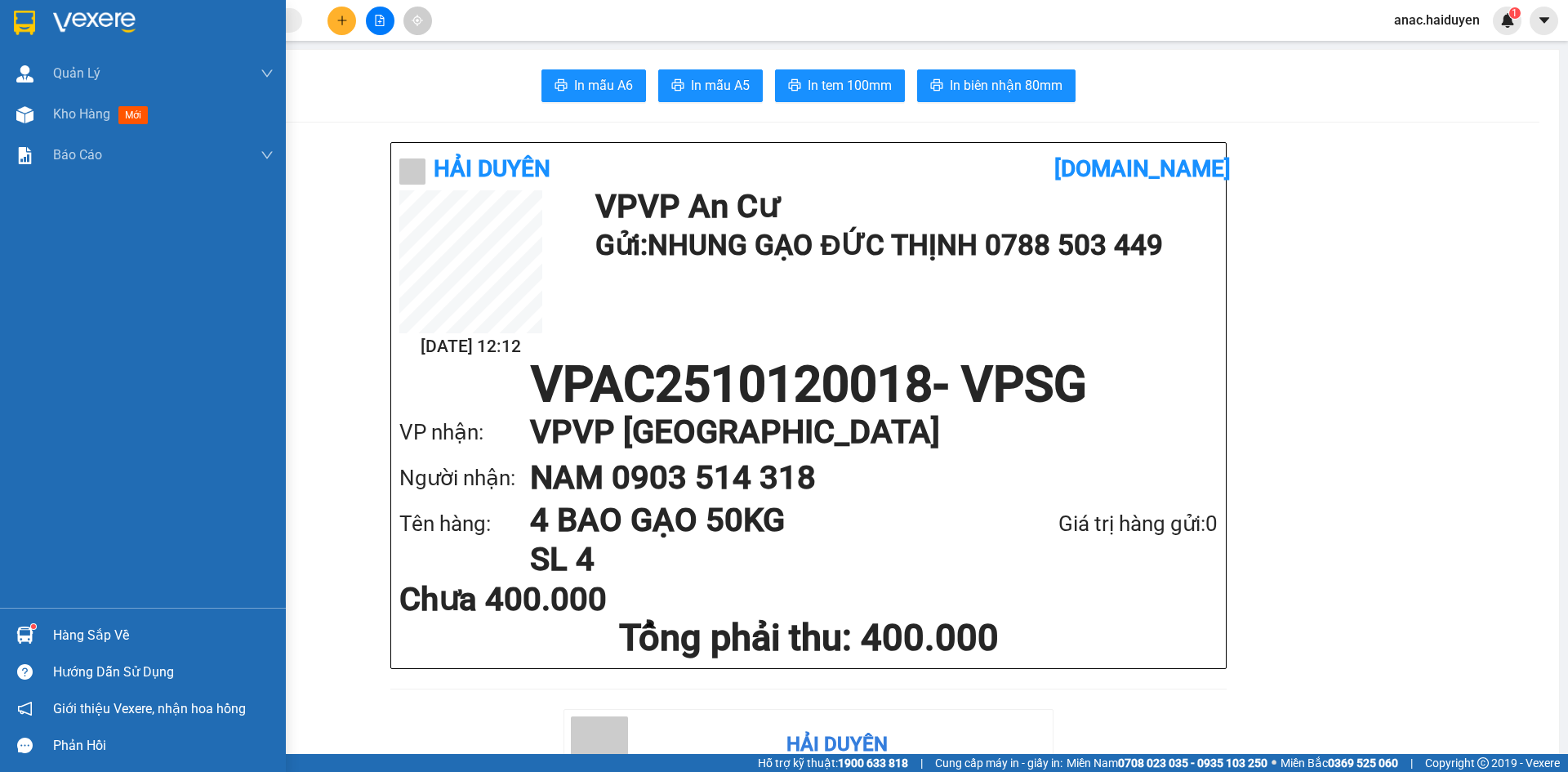
drag, startPoint x: 84, startPoint y: 278, endPoint x: 87, endPoint y: 255, distance: 23.2
click at [85, 274] on div "Quản [PERSON_NAME] lý thu hộ Kho hàng mới Báo cáo Báo cáo dòng tiền (nhân viên)" at bounding box center [143, 330] width 286 height 555
click at [62, 122] on span "Kho hàng" at bounding box center [82, 113] width 58 height 16
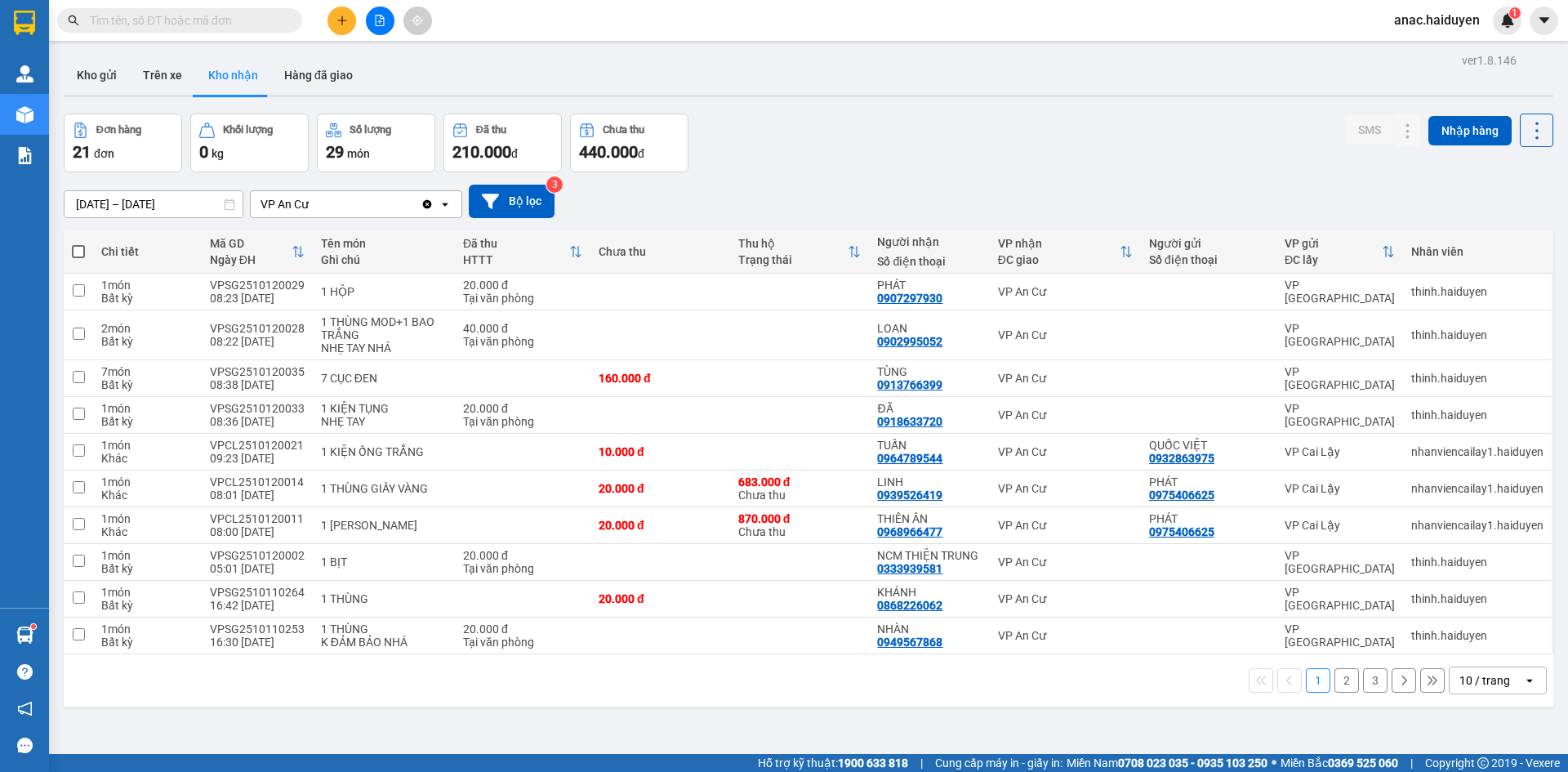
click at [1334, 678] on button "2" at bounding box center [1346, 680] width 24 height 24
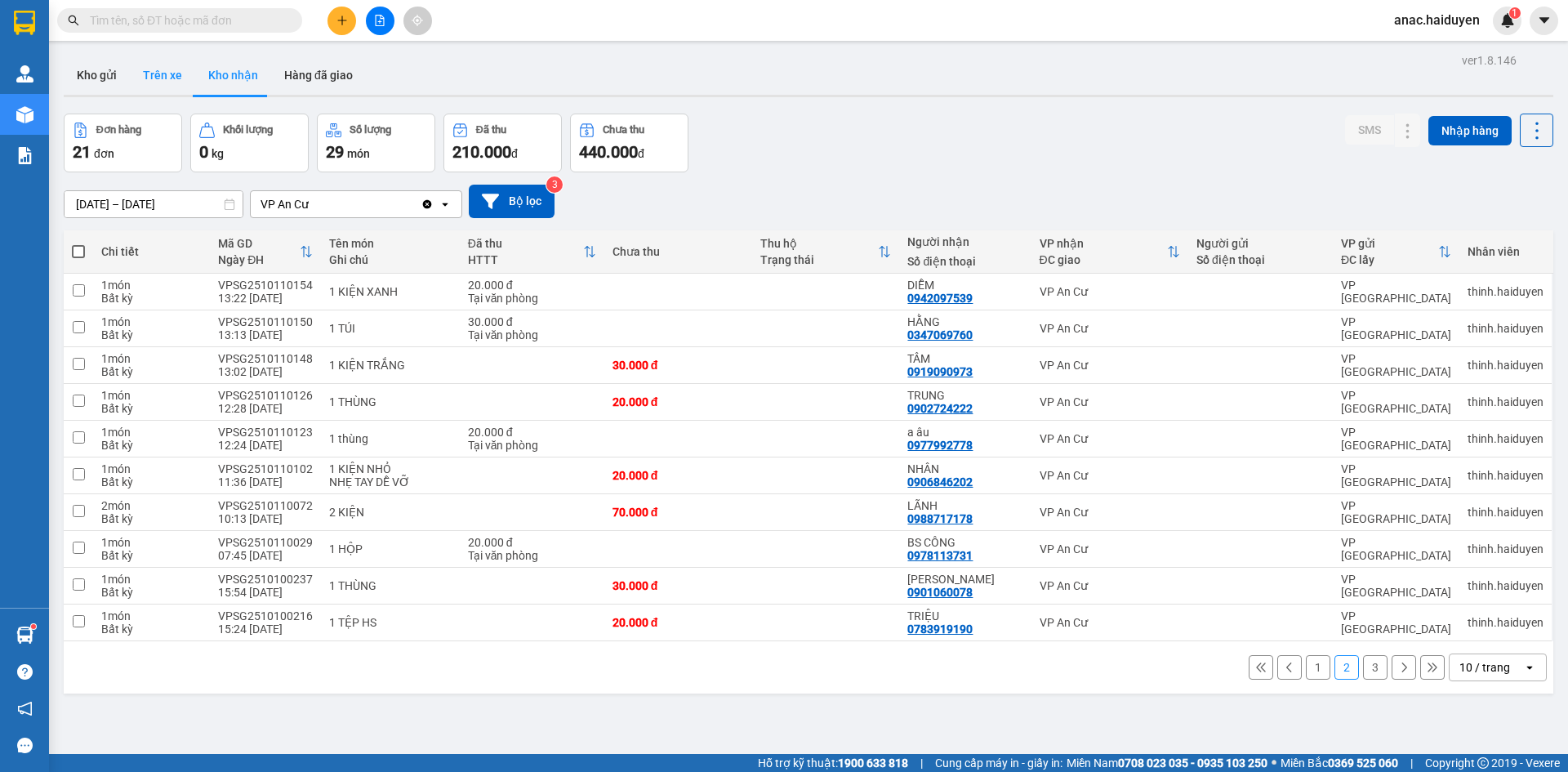
click at [149, 80] on button "Trên xe" at bounding box center [162, 75] width 65 height 39
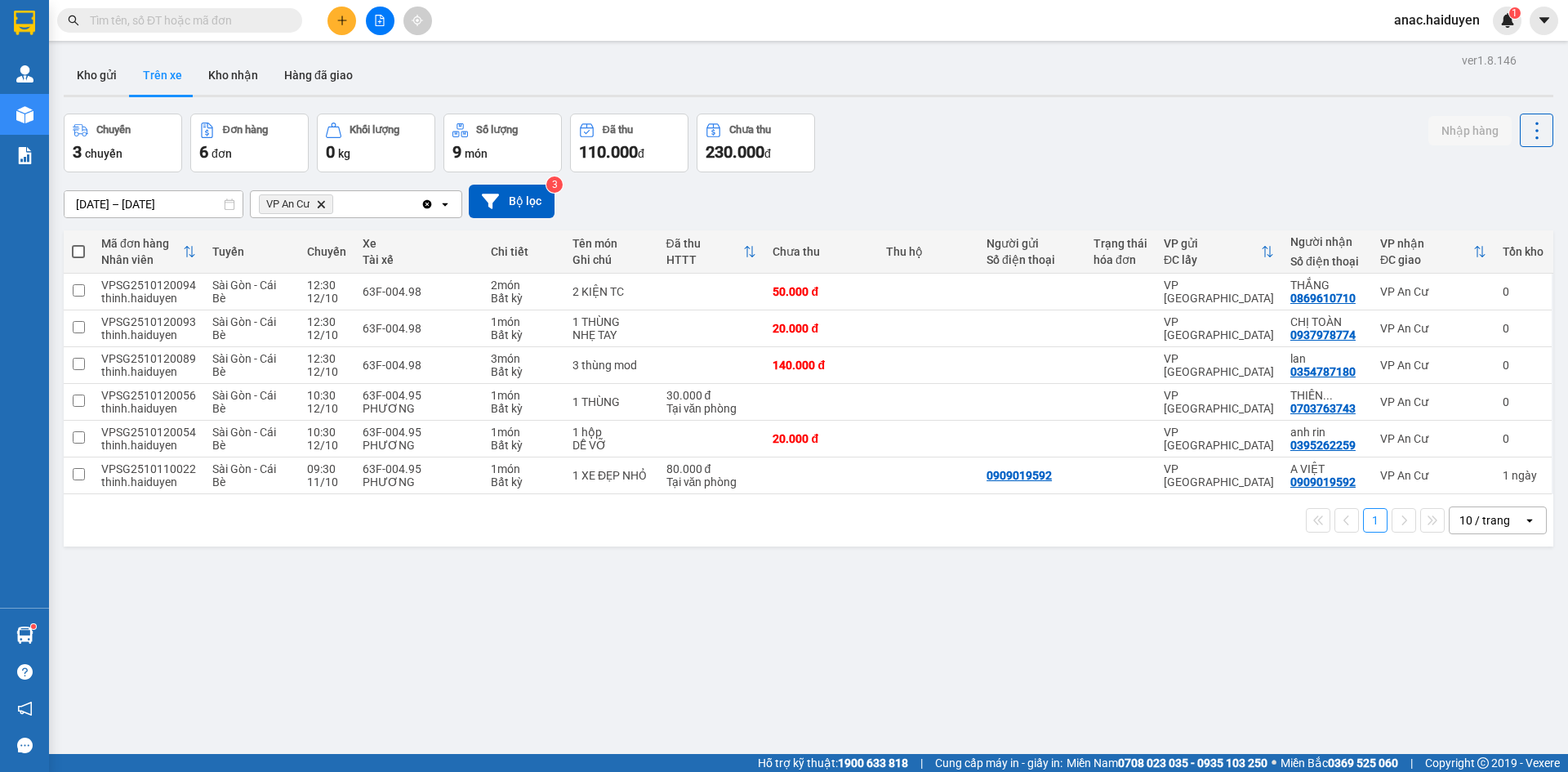
drag, startPoint x: 682, startPoint y: 663, endPoint x: 623, endPoint y: 652, distance: 60.0
click at [682, 663] on div "ver 1.8.146 Kho gửi Trên xe Kho nhận Hàng đã giao Chuyến 3 chuyến Đơn hàng 6 đơ…" at bounding box center [809, 435] width 1503 height 772
click at [340, 24] on icon "plus" at bounding box center [342, 20] width 11 height 11
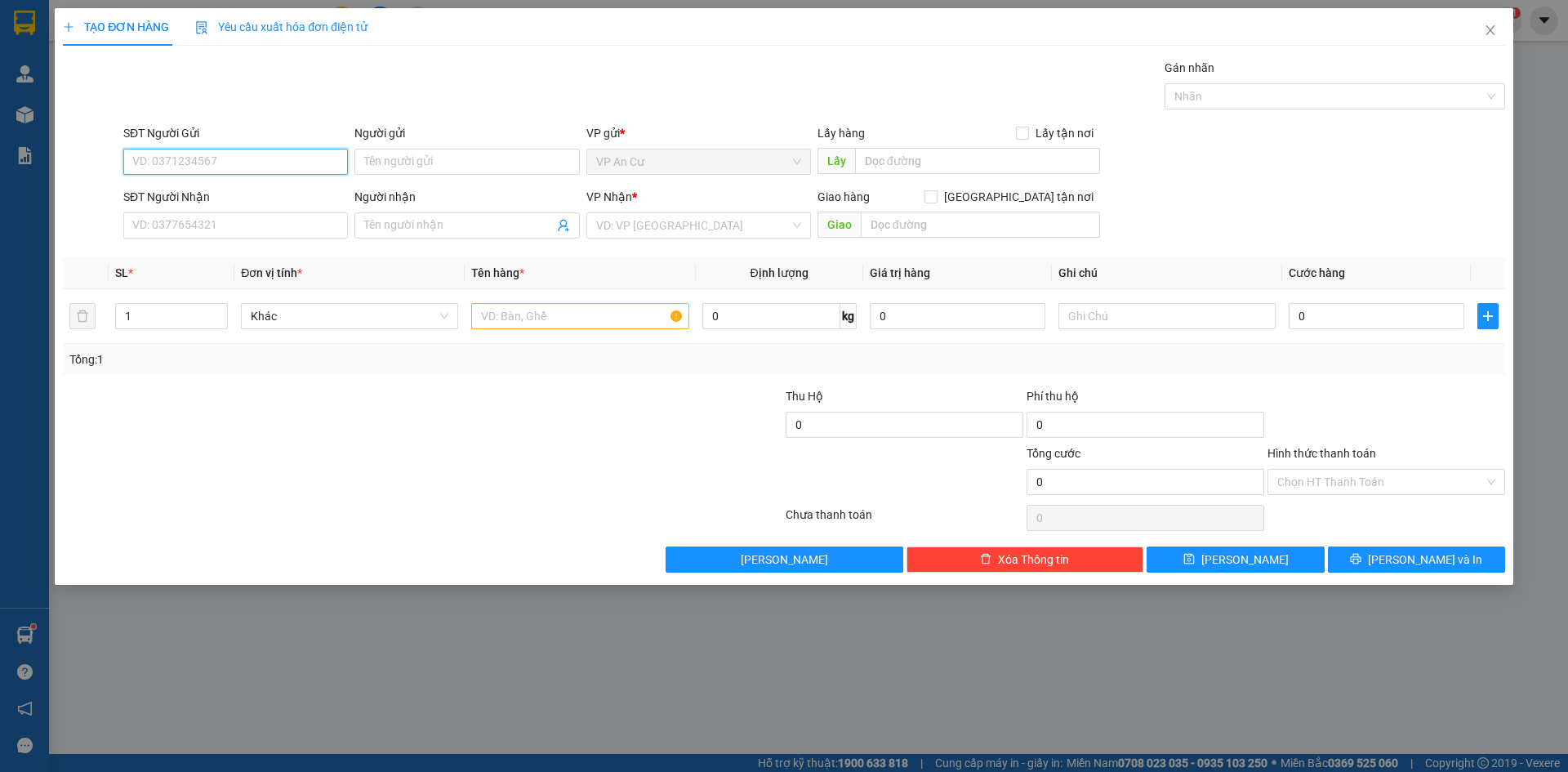
click at [252, 160] on input "SĐT Người Gửi" at bounding box center [236, 161] width 225 height 26
type input "0907649753"
click at [230, 193] on div "0907649753 - THÚY" at bounding box center [235, 194] width 205 height 18
type input "THÚY"
type input "0859212439"
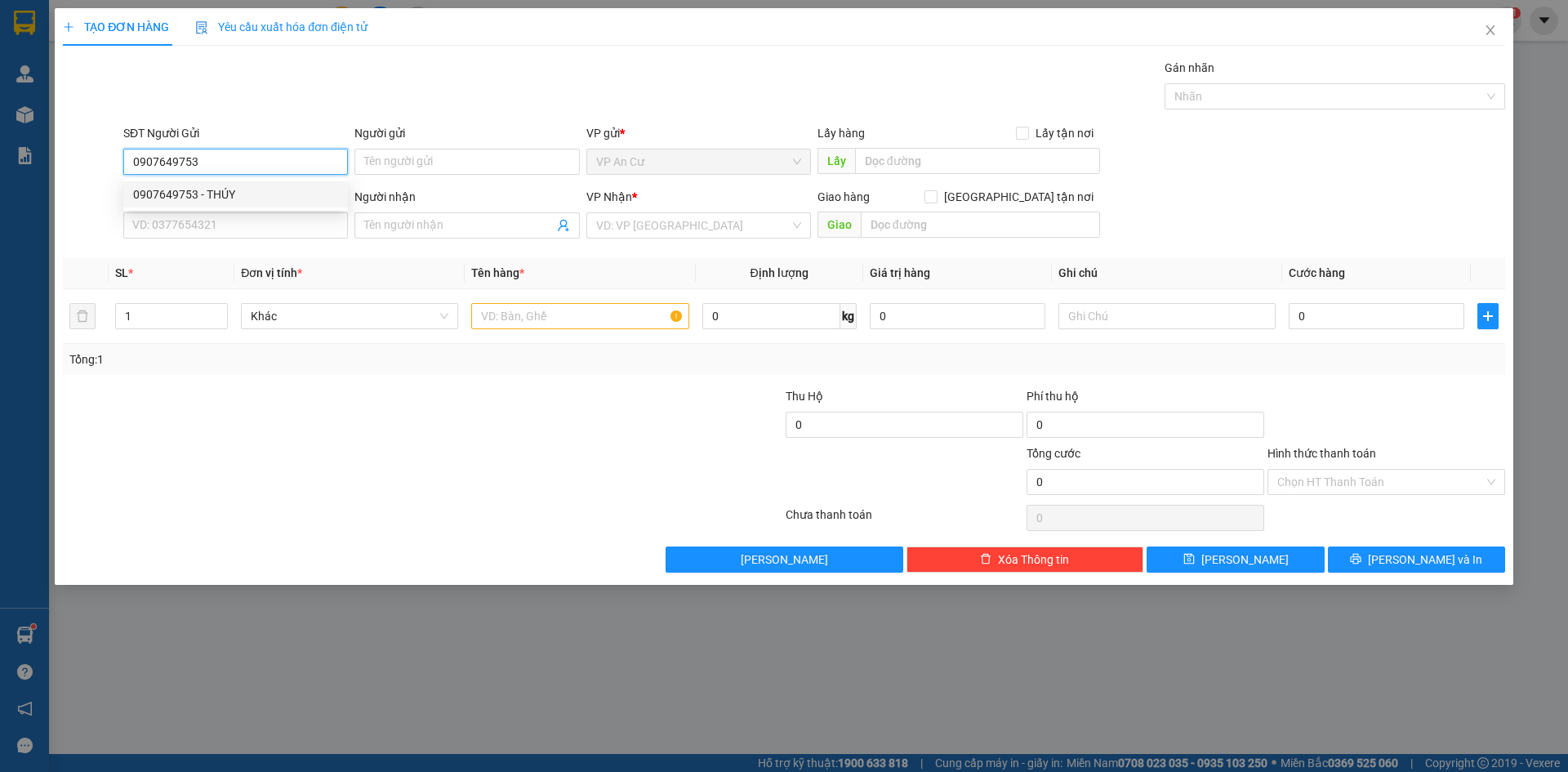
type input "HUY"
type input "40.000"
type input "0907649753"
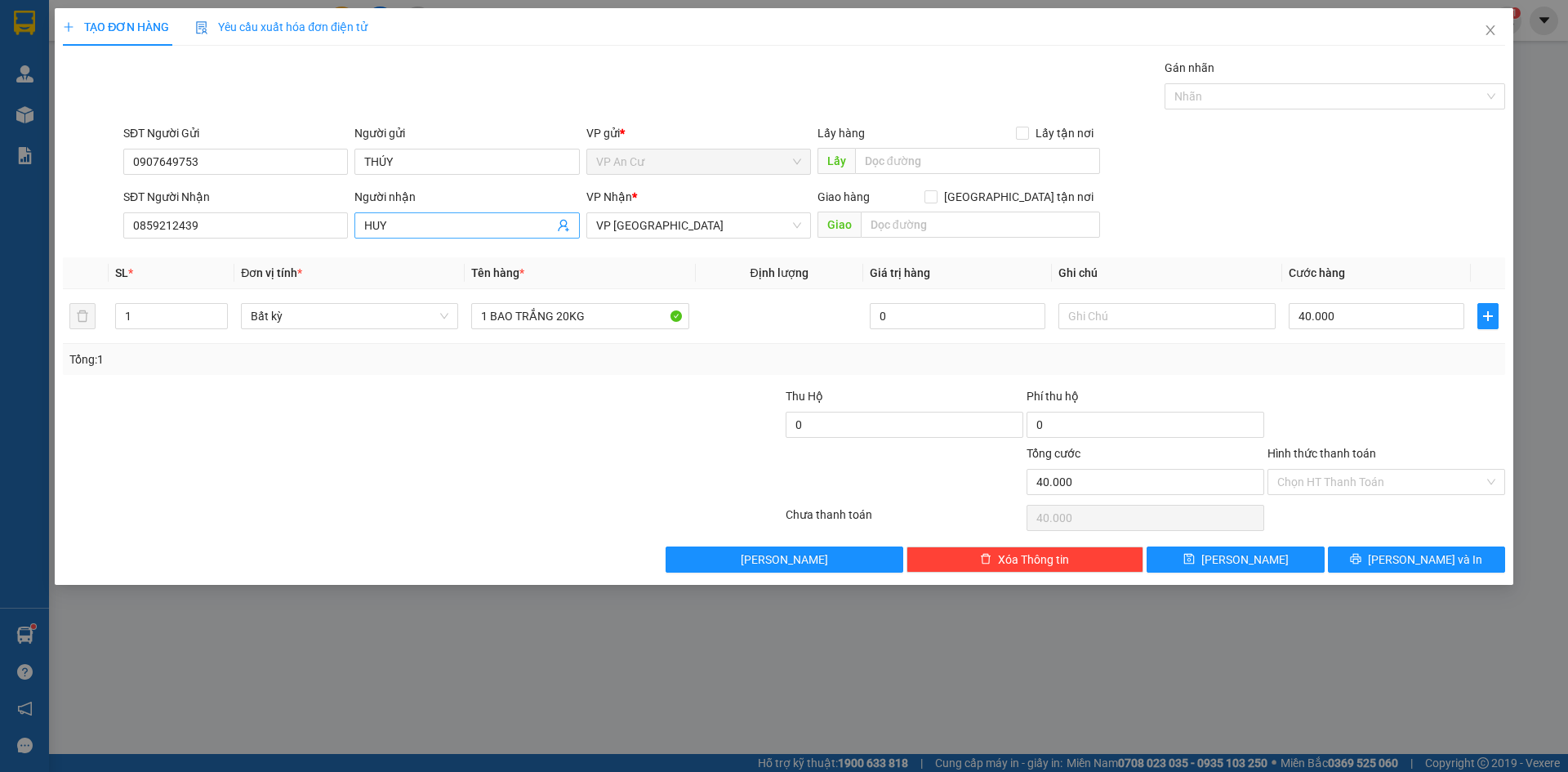
click at [566, 226] on icon "user-add" at bounding box center [563, 225] width 13 height 13
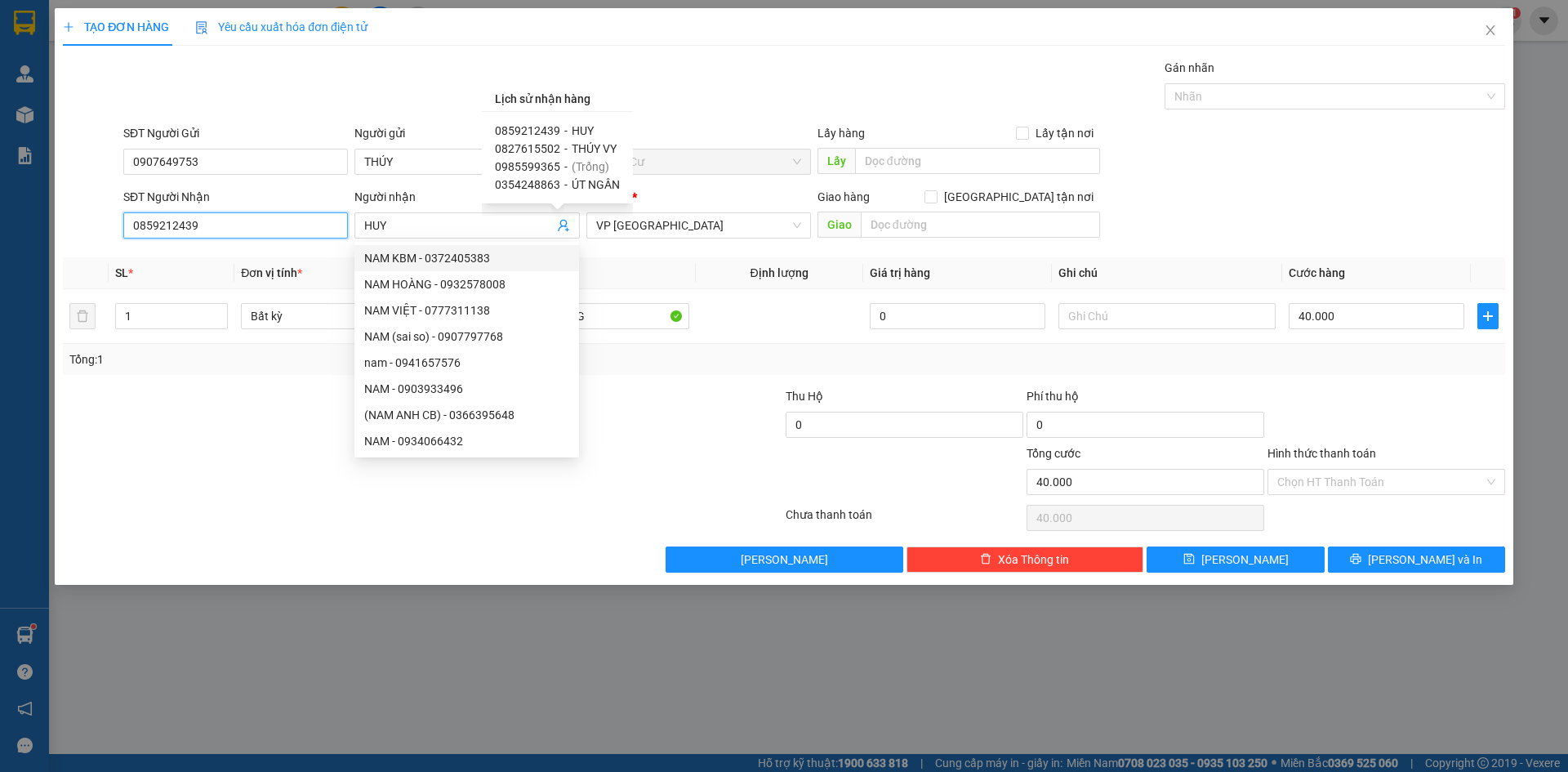
click at [212, 227] on input "0859212439" at bounding box center [236, 225] width 225 height 26
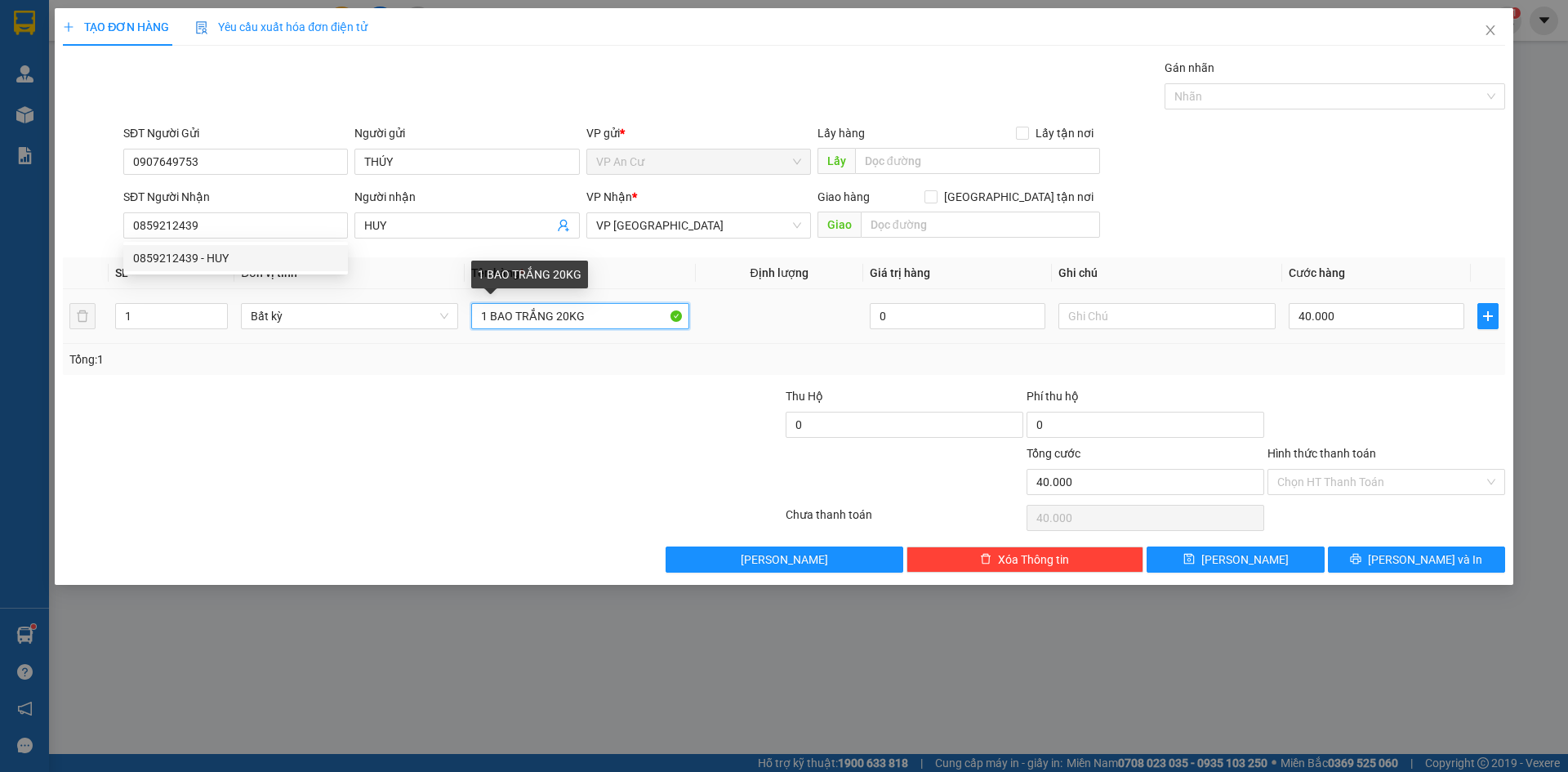
click at [567, 317] on input "1 BAO TRẮNG 20KG" at bounding box center [580, 316] width 217 height 26
type input "1 BAO TRẮNG 23KG"
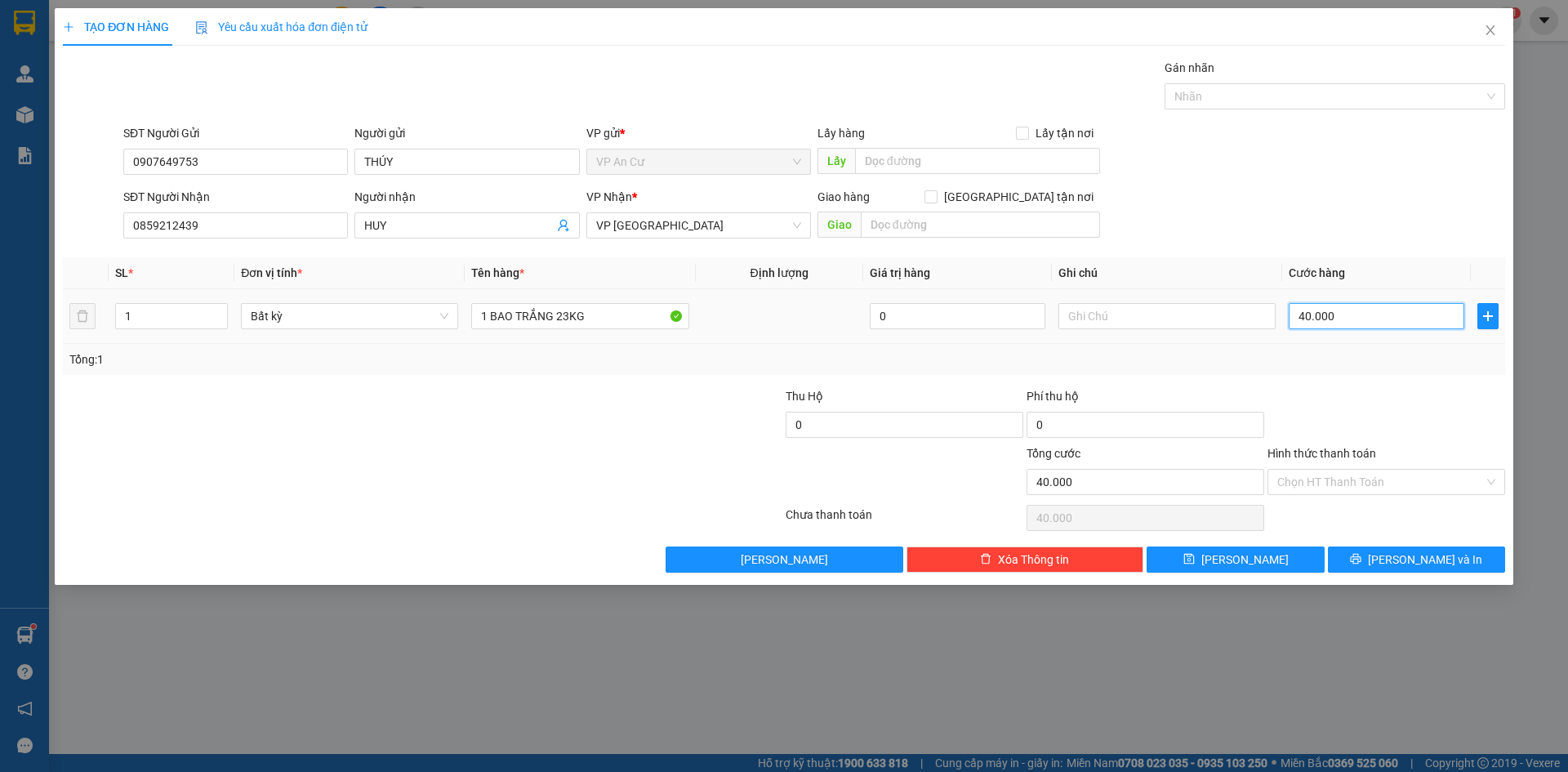
click at [1350, 315] on input "40.000" at bounding box center [1376, 316] width 175 height 26
type input "5"
type input "50"
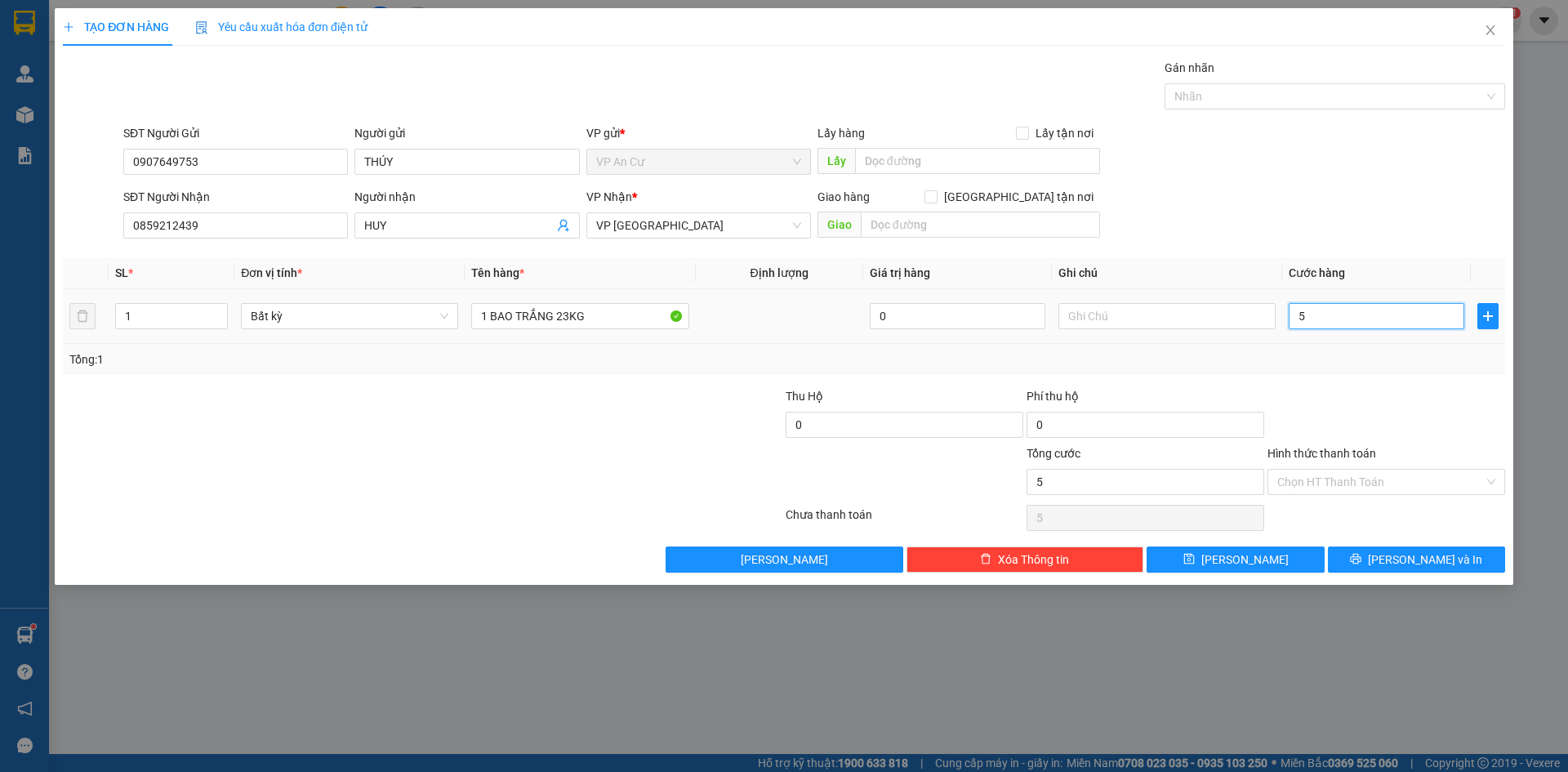
type input "50"
type input "500"
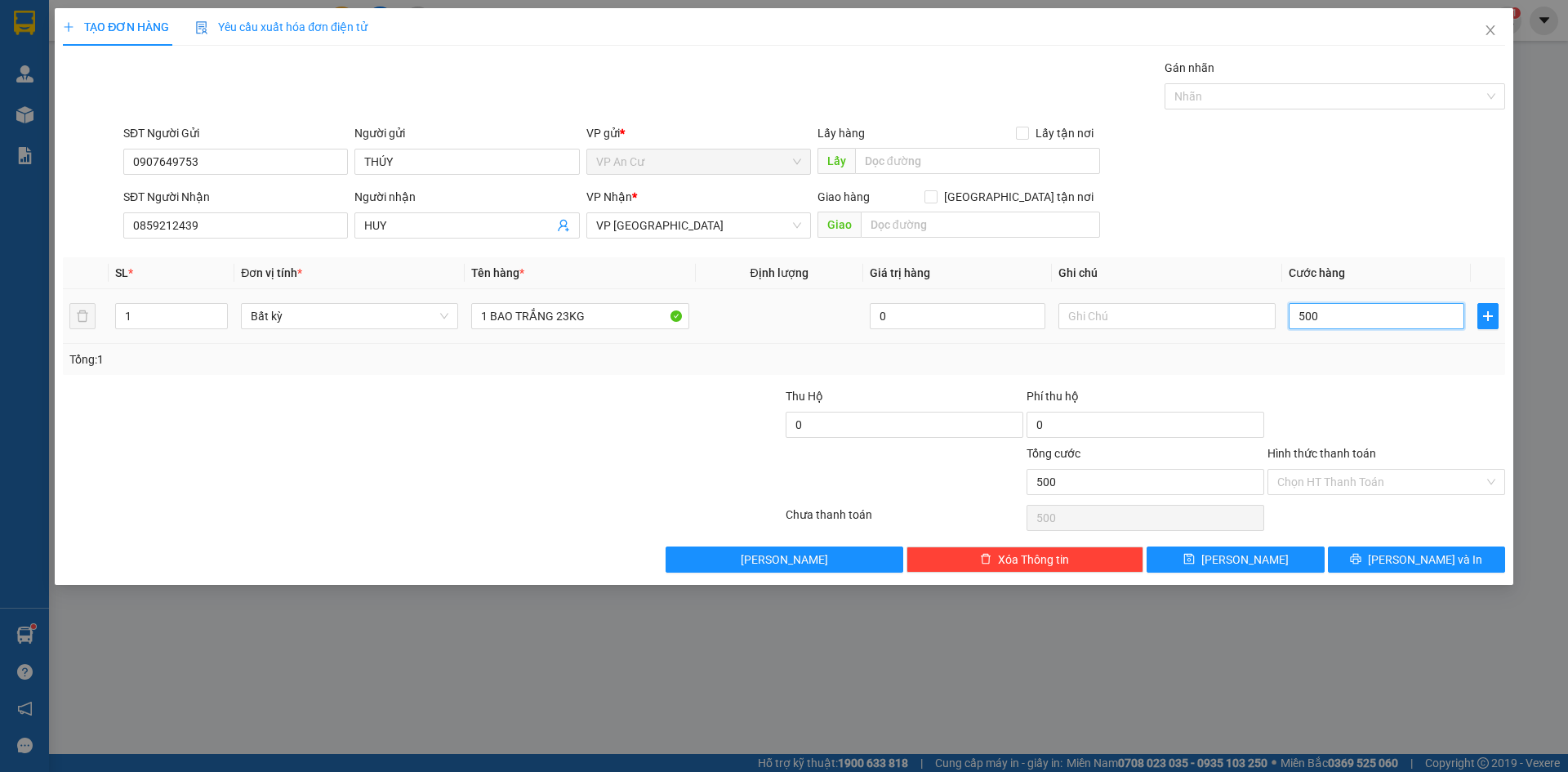
type input "5.000"
type input "50.000"
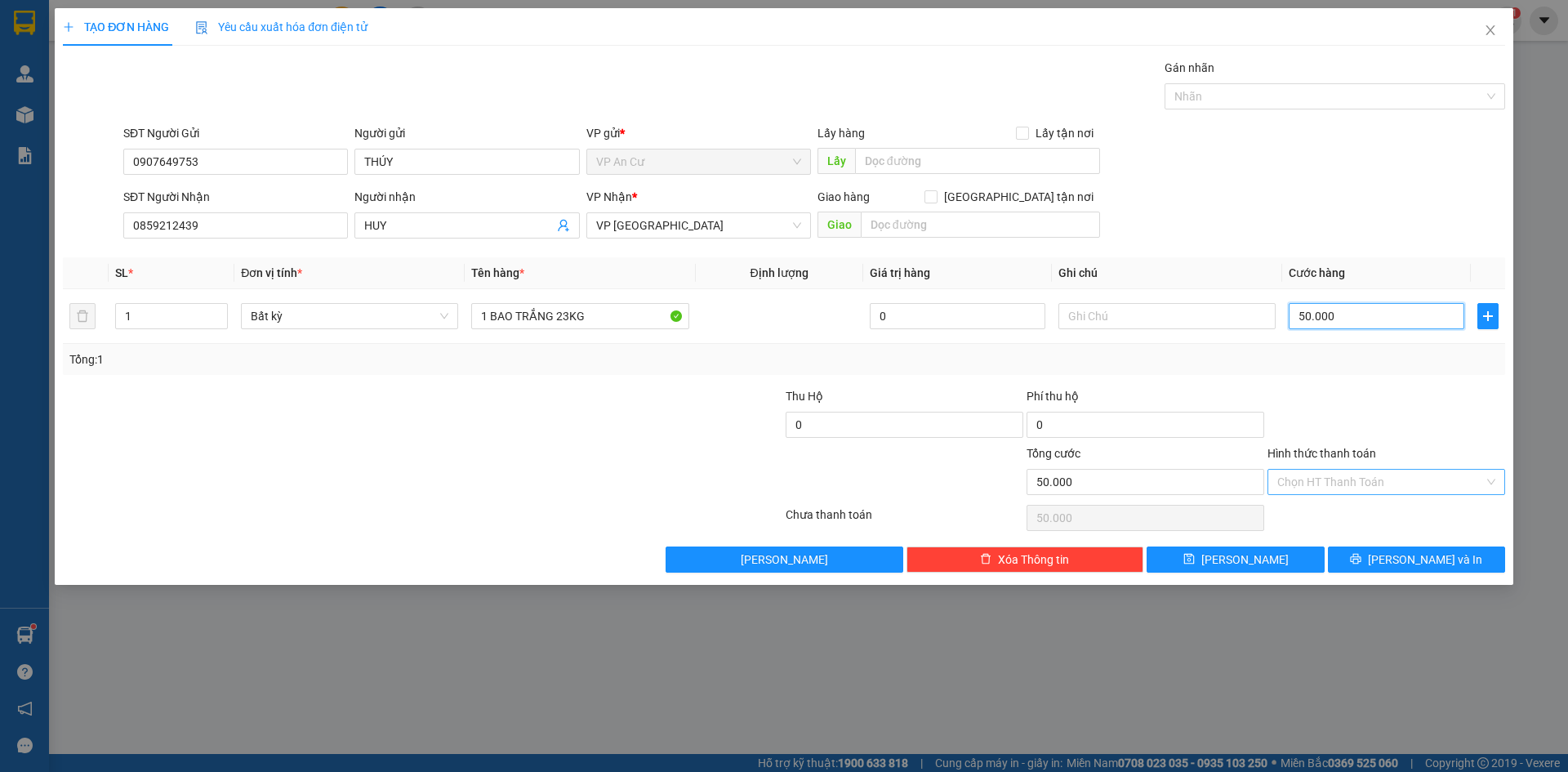
type input "50.000"
click at [1369, 478] on input "Hình thức thanh toán" at bounding box center [1381, 482] width 207 height 24
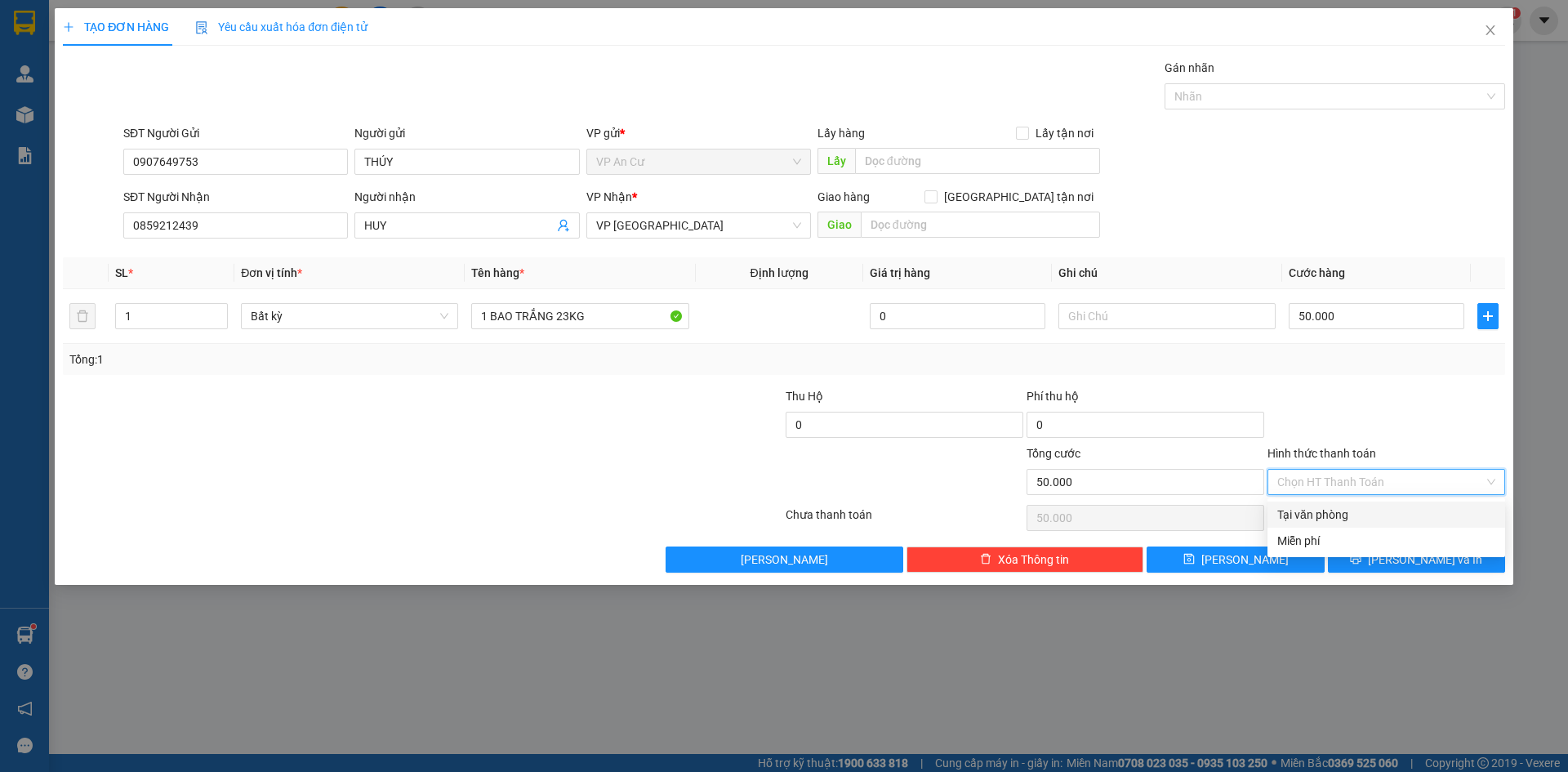
click at [1319, 514] on div "Tại văn phòng" at bounding box center [1386, 514] width 218 height 18
type input "0"
click at [1398, 566] on button "[PERSON_NAME] và In" at bounding box center [1416, 560] width 177 height 26
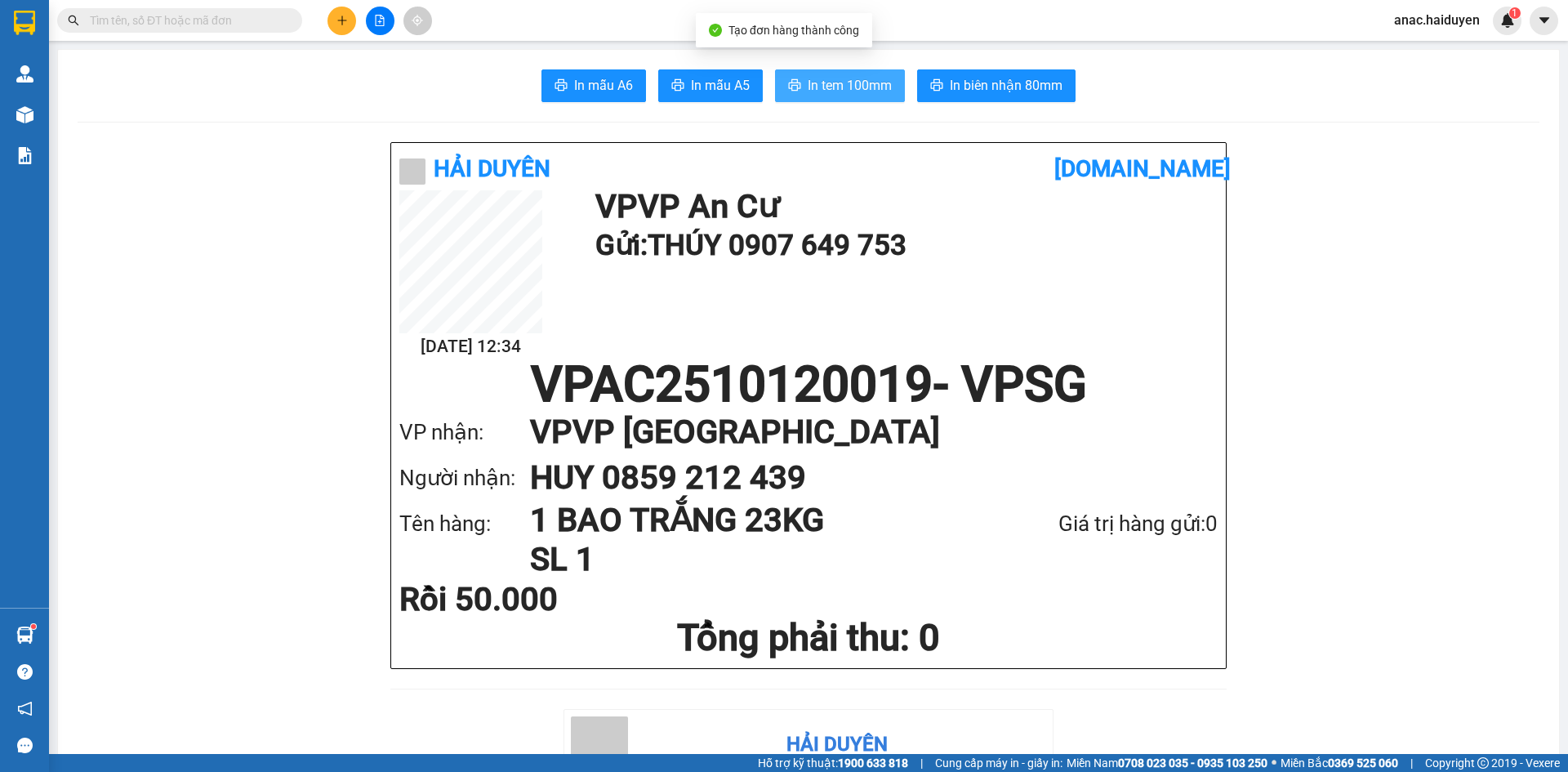
click at [854, 85] on span "In tem 100mm" at bounding box center [850, 85] width 84 height 20
